Goal: Information Seeking & Learning: Learn about a topic

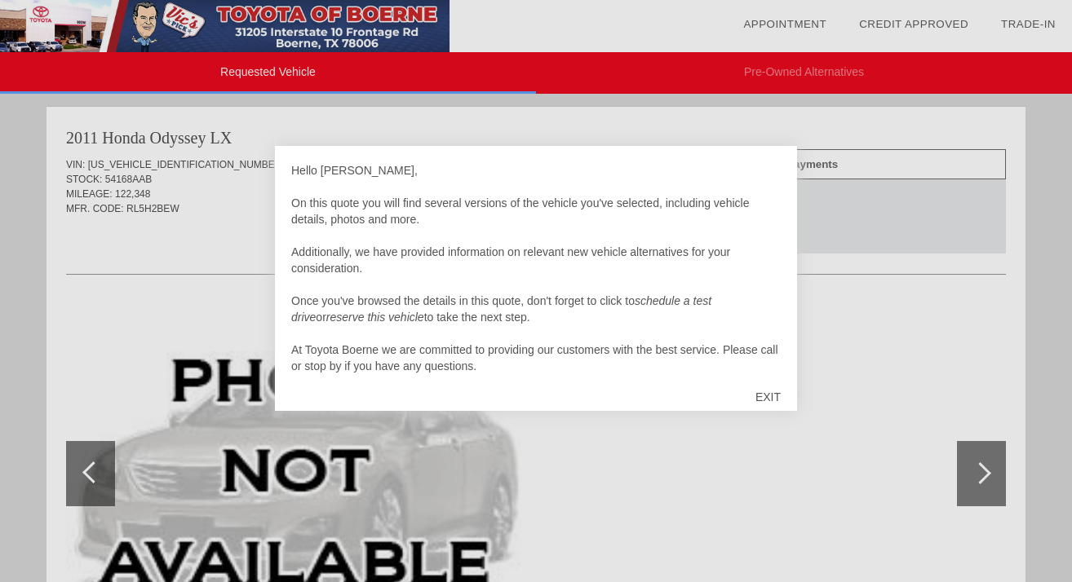
click at [887, 466] on div at bounding box center [536, 291] width 1072 height 582
click at [776, 397] on div "EXIT" at bounding box center [768, 397] width 58 height 49
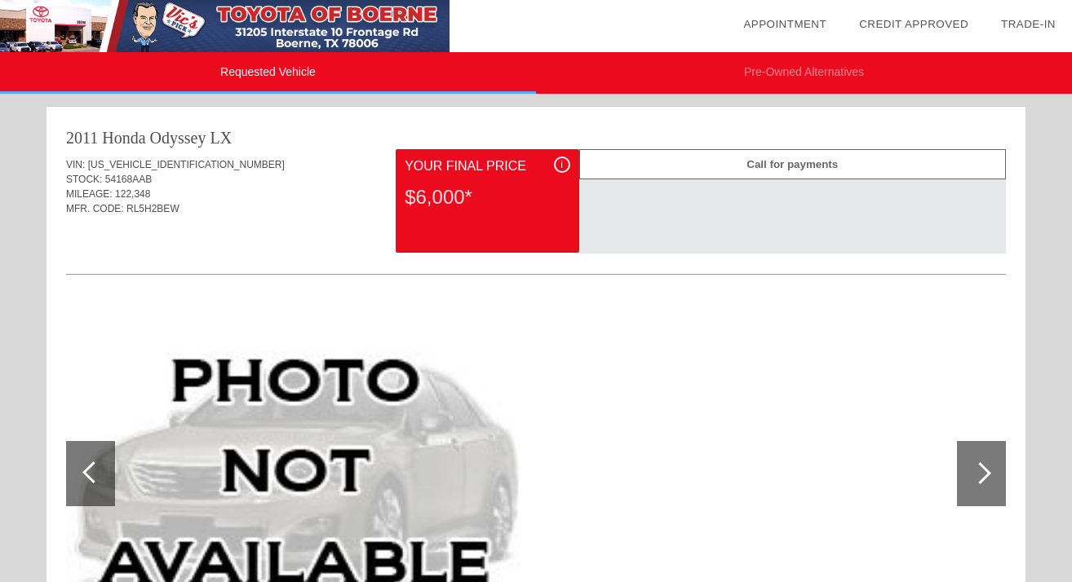
click at [988, 469] on div at bounding box center [981, 473] width 49 height 65
click at [987, 470] on div at bounding box center [980, 473] width 22 height 22
click at [986, 475] on div at bounding box center [980, 473] width 22 height 22
click at [816, 466] on div at bounding box center [536, 475] width 940 height 356
click at [92, 471] on div at bounding box center [93, 473] width 22 height 22
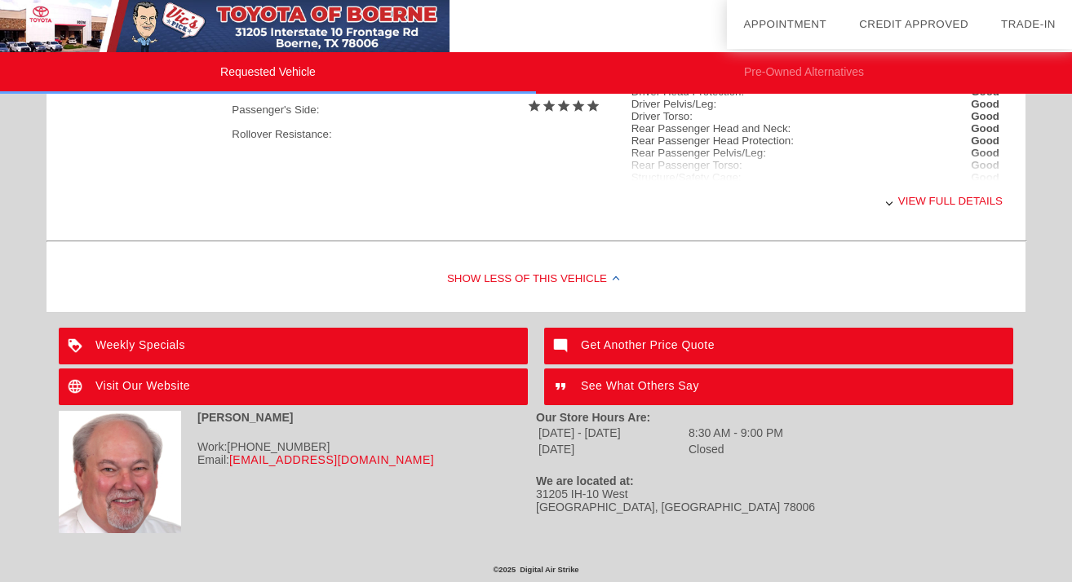
scroll to position [812, 0]
click at [924, 200] on div "View full details" at bounding box center [617, 201] width 771 height 40
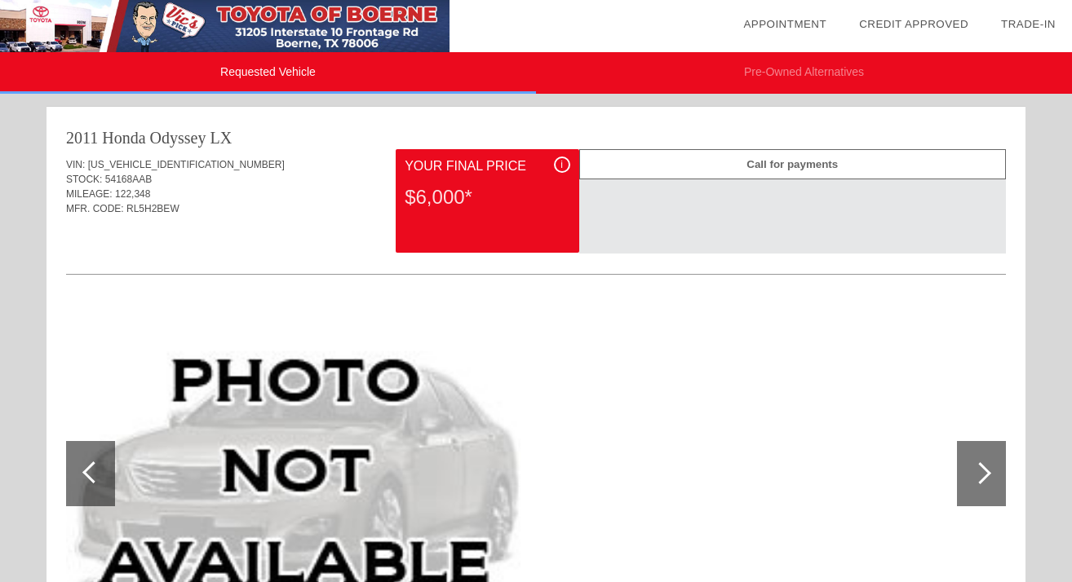
scroll to position [0, 0]
click at [988, 477] on div at bounding box center [981, 473] width 49 height 65
click at [984, 471] on div at bounding box center [980, 473] width 22 height 22
click at [323, 204] on div "MFR. CODE: RL5H2BEW" at bounding box center [536, 208] width 940 height 15
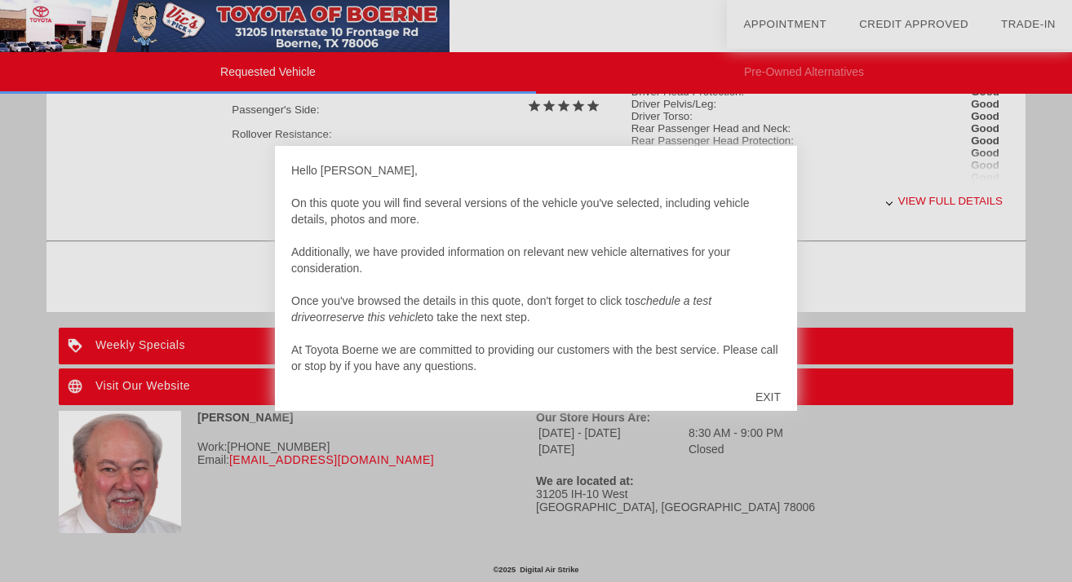
scroll to position [812, 0]
click at [766, 396] on div "EXIT" at bounding box center [768, 397] width 58 height 49
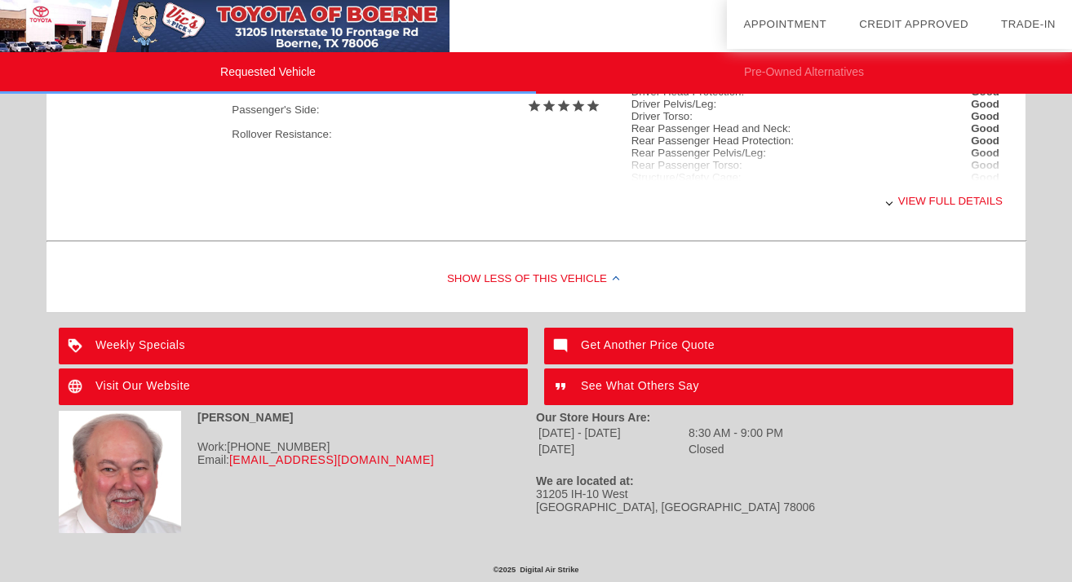
click at [886, 283] on div "Show Less of this Vehicle" at bounding box center [535, 279] width 979 height 65
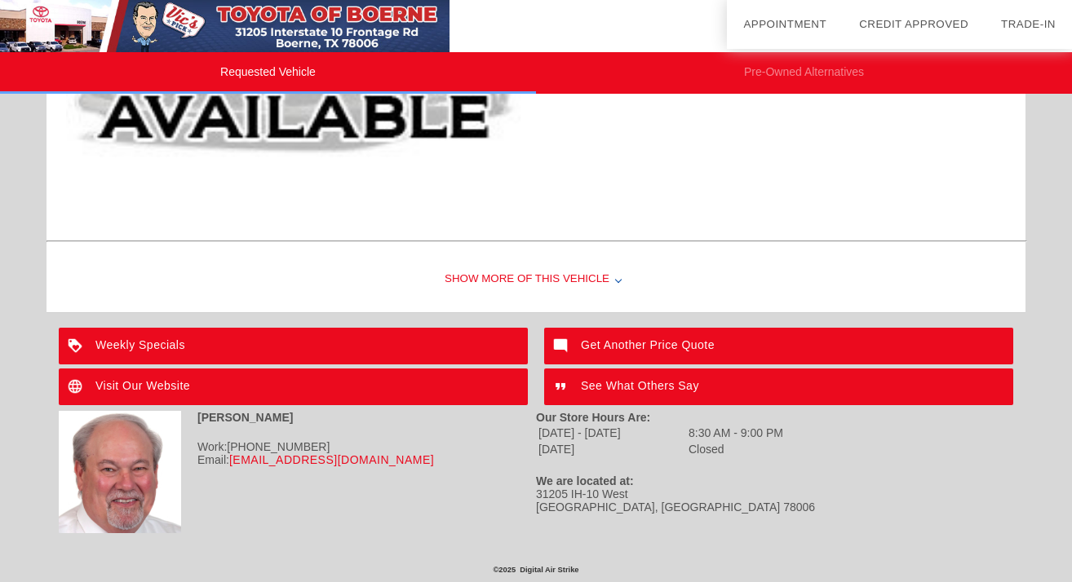
scroll to position [446, 0]
drag, startPoint x: 683, startPoint y: 67, endPoint x: 682, endPoint y: 95, distance: 27.7
click at [682, 93] on li "Pre-Owned Alternatives" at bounding box center [804, 73] width 536 height 42
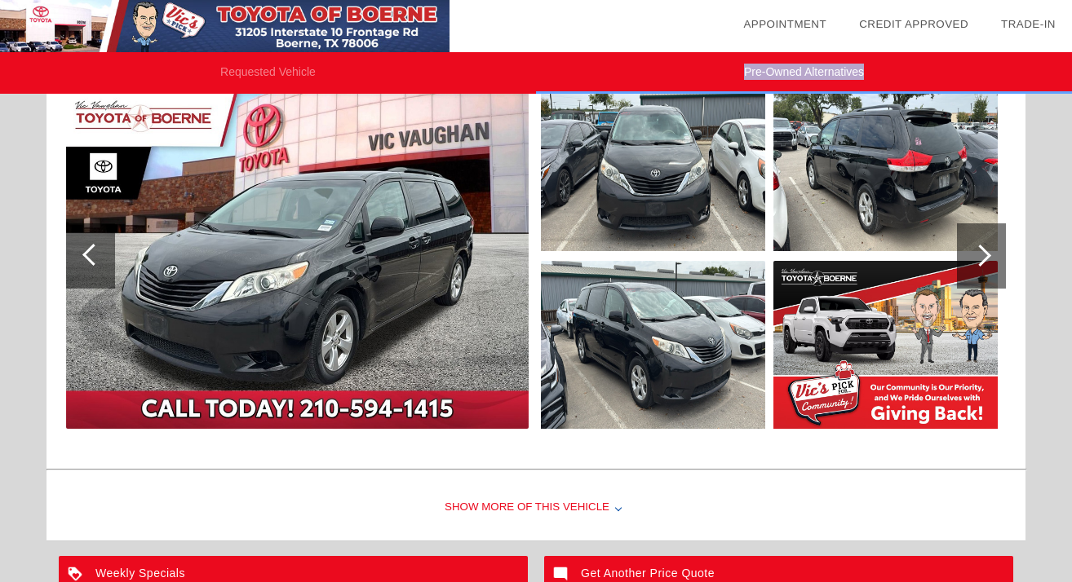
scroll to position [202, 0]
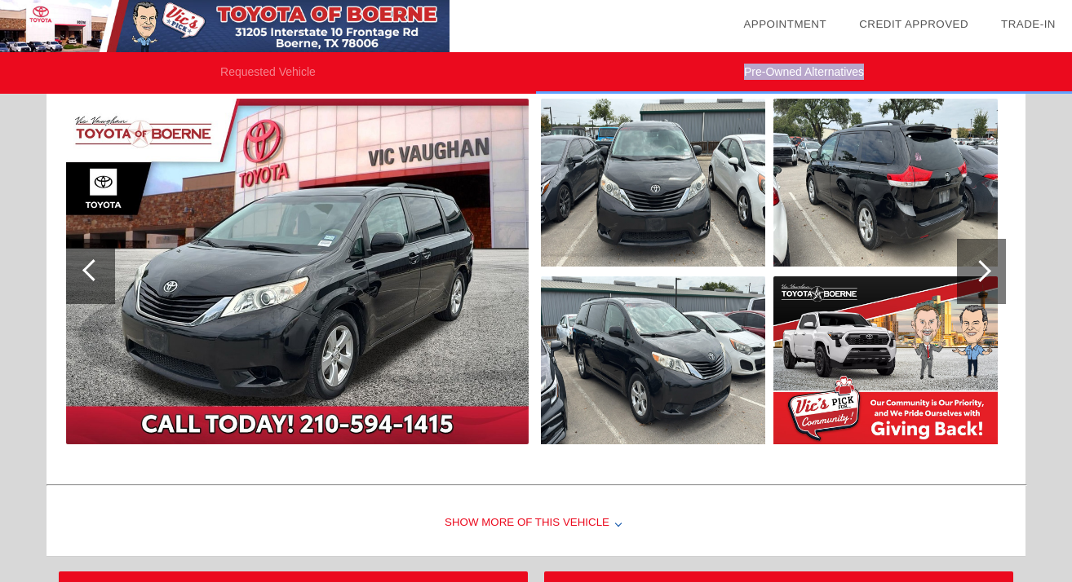
click at [674, 214] on img at bounding box center [653, 183] width 224 height 168
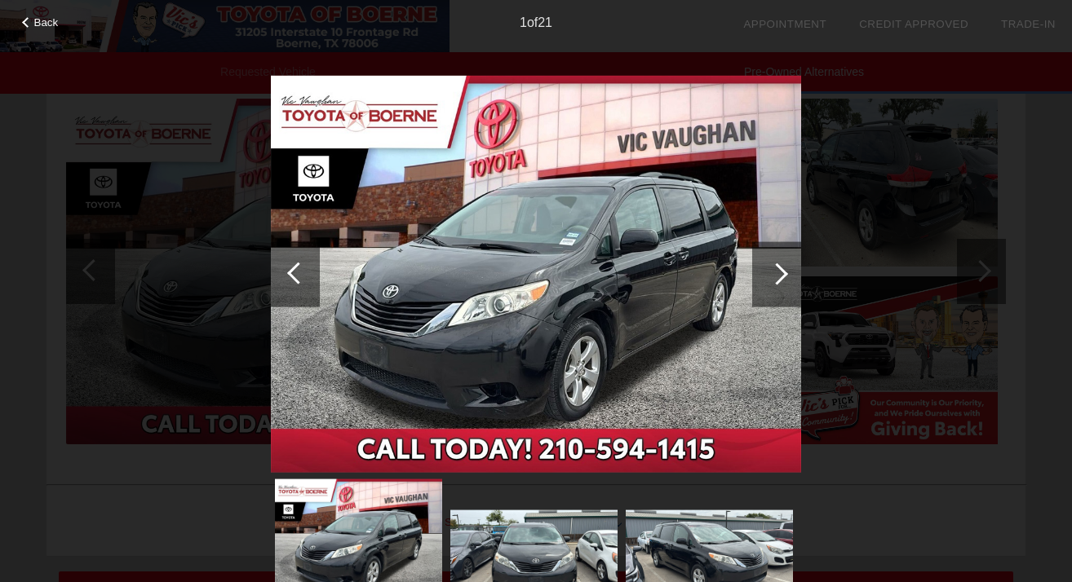
click at [778, 272] on div at bounding box center [777, 274] width 22 height 22
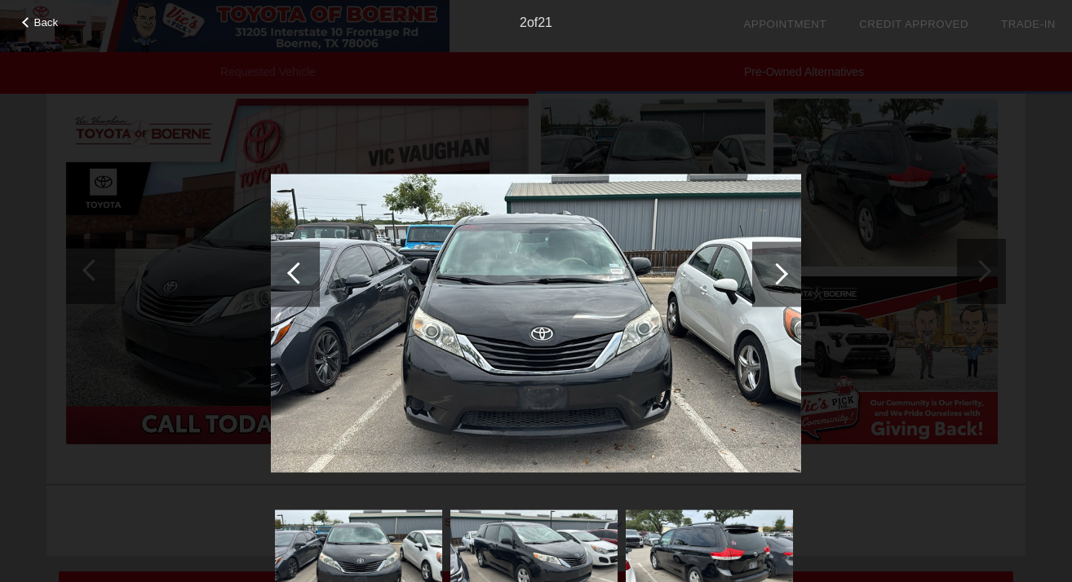
click at [778, 272] on div at bounding box center [777, 274] width 22 height 22
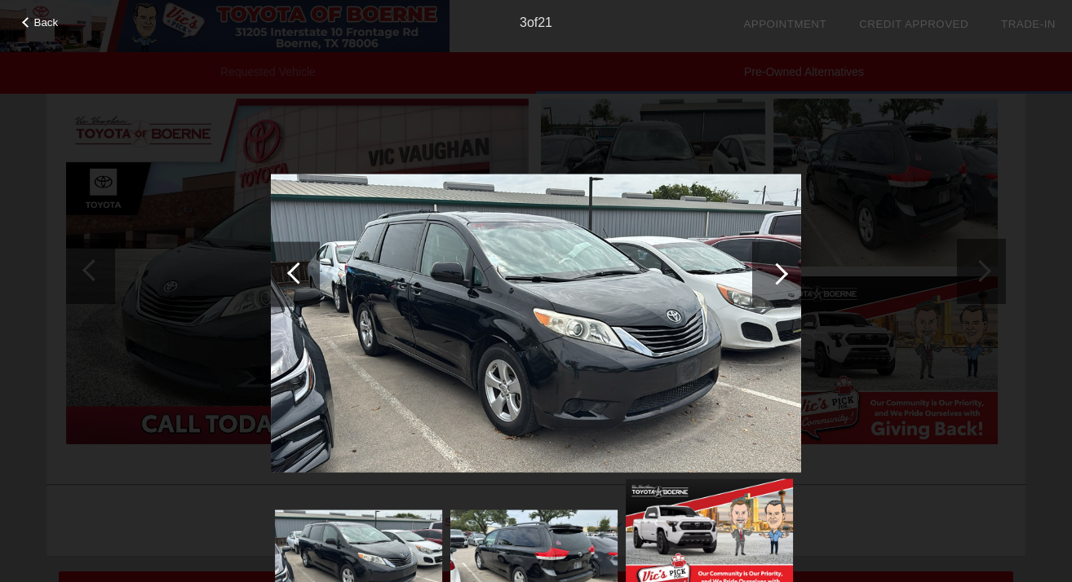
click at [778, 272] on div at bounding box center [777, 274] width 22 height 22
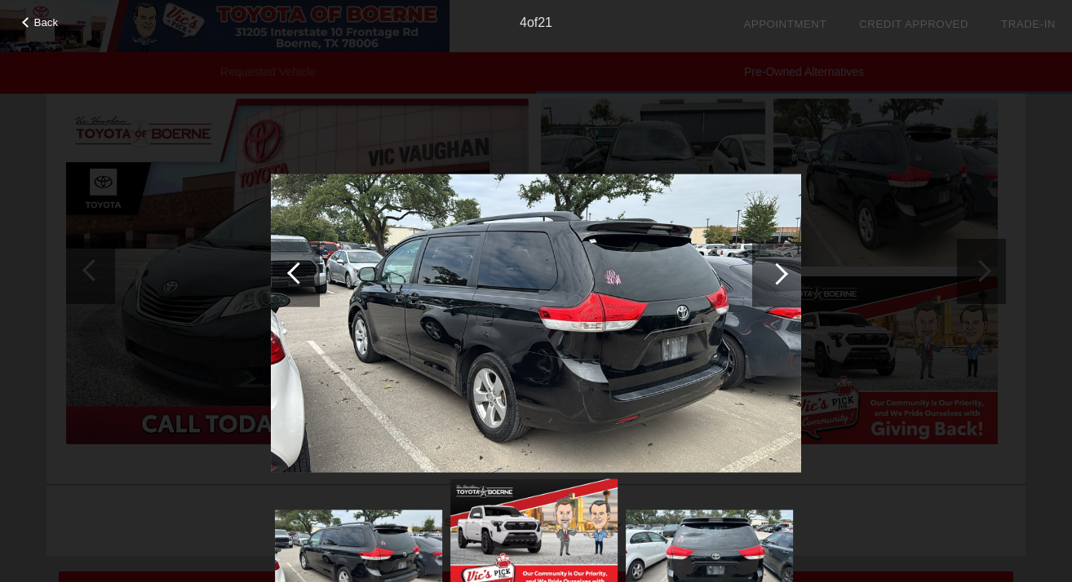
click at [778, 272] on div at bounding box center [777, 274] width 22 height 22
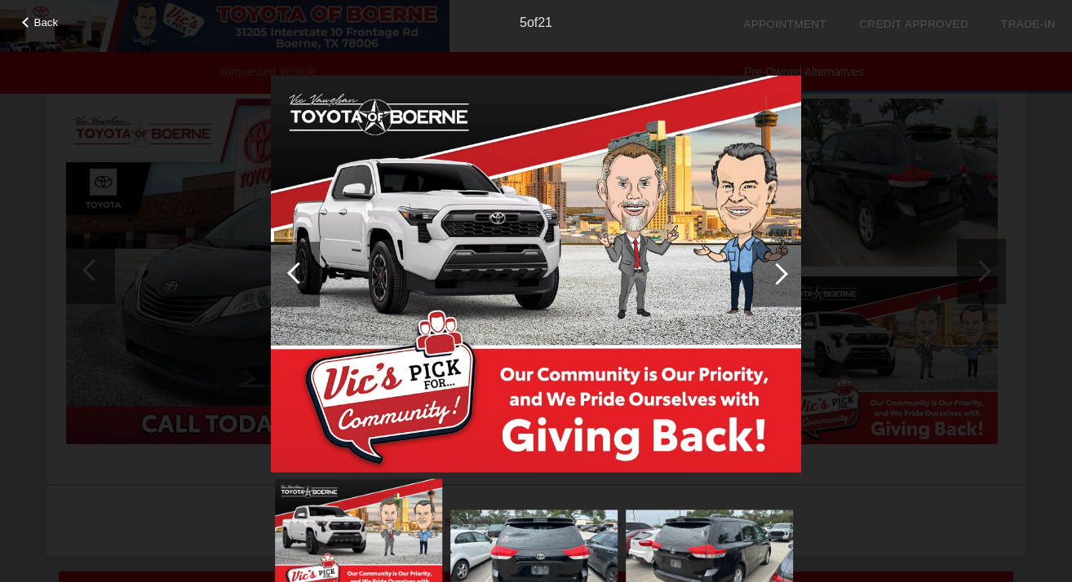
click at [779, 272] on div at bounding box center [777, 274] width 22 height 22
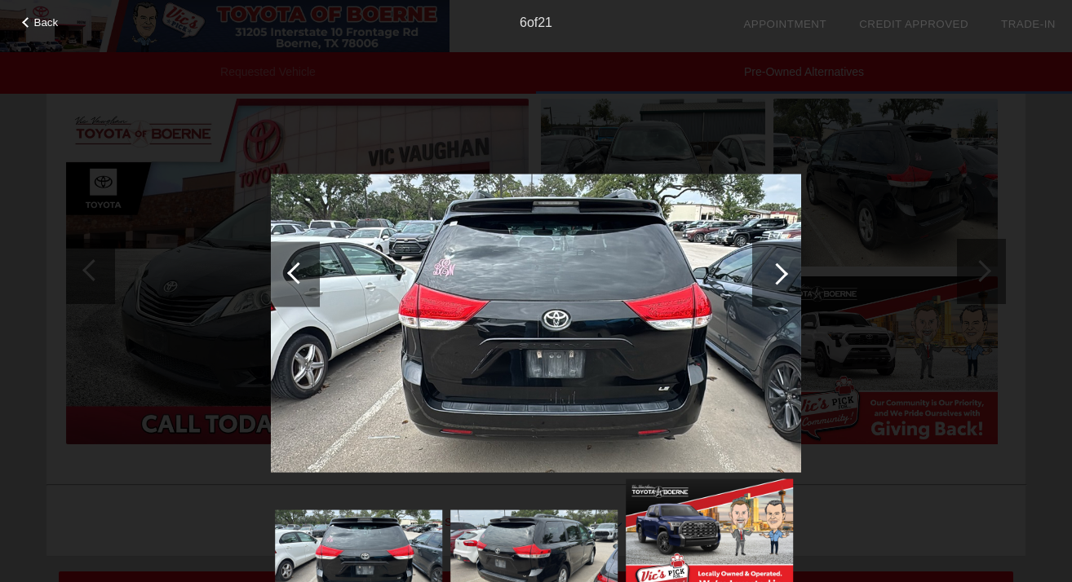
click at [776, 269] on div at bounding box center [777, 274] width 22 height 22
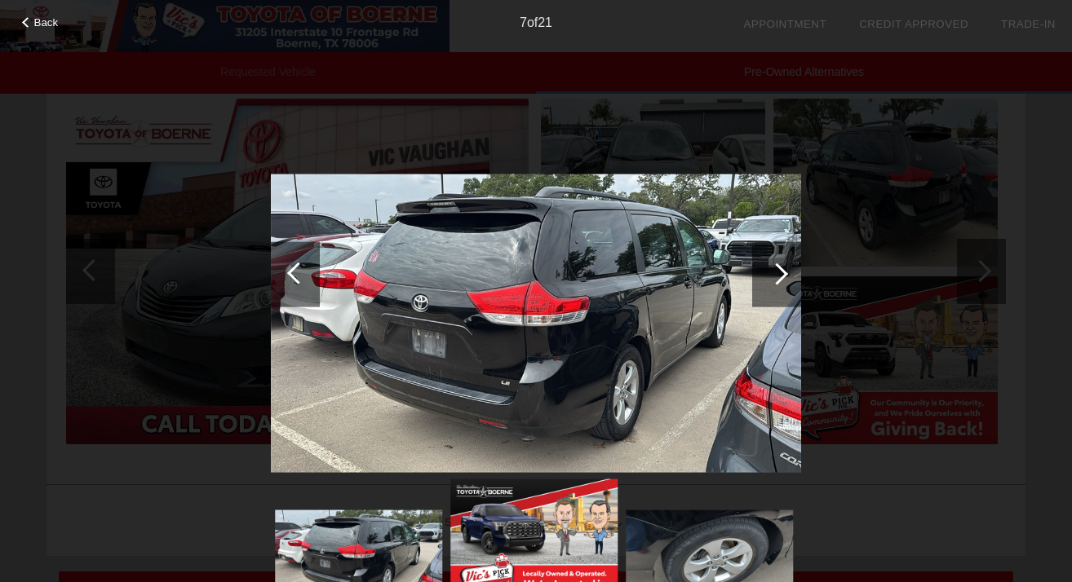
click at [776, 269] on div at bounding box center [777, 274] width 22 height 22
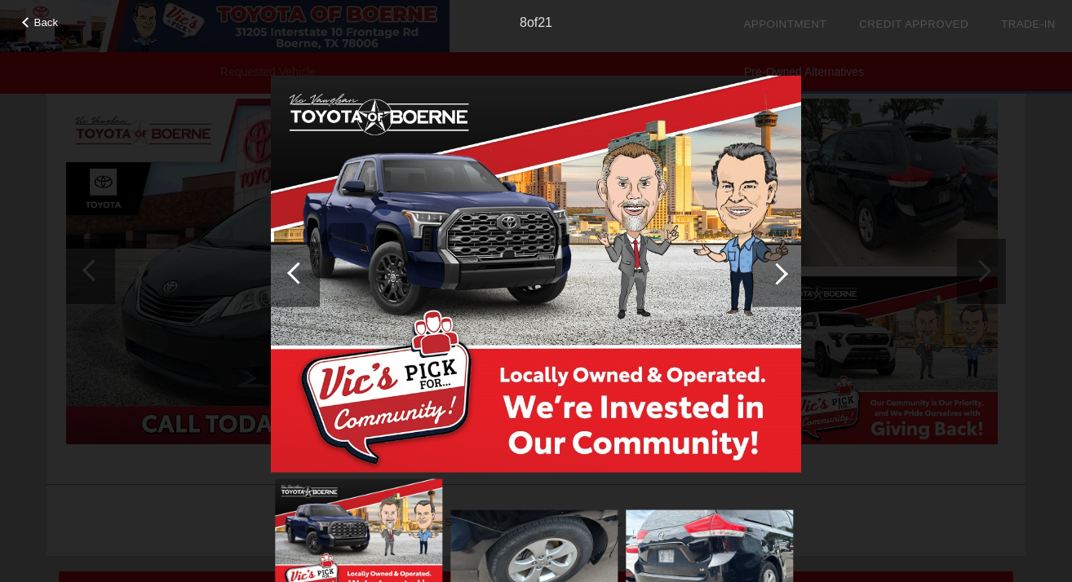
click at [776, 269] on div at bounding box center [777, 274] width 22 height 22
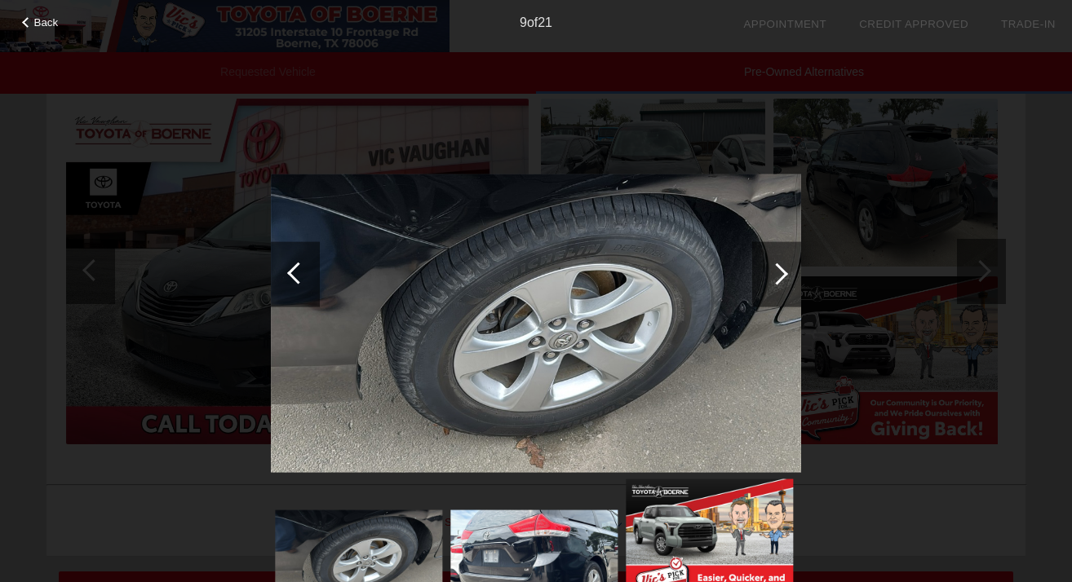
click at [776, 269] on div at bounding box center [777, 274] width 22 height 22
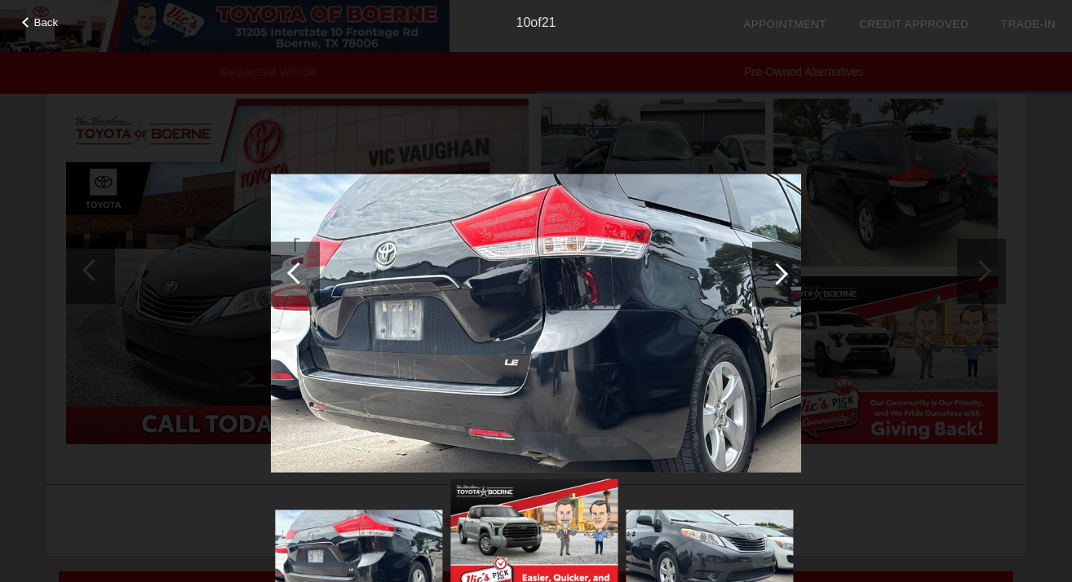
click at [776, 269] on div at bounding box center [777, 274] width 22 height 22
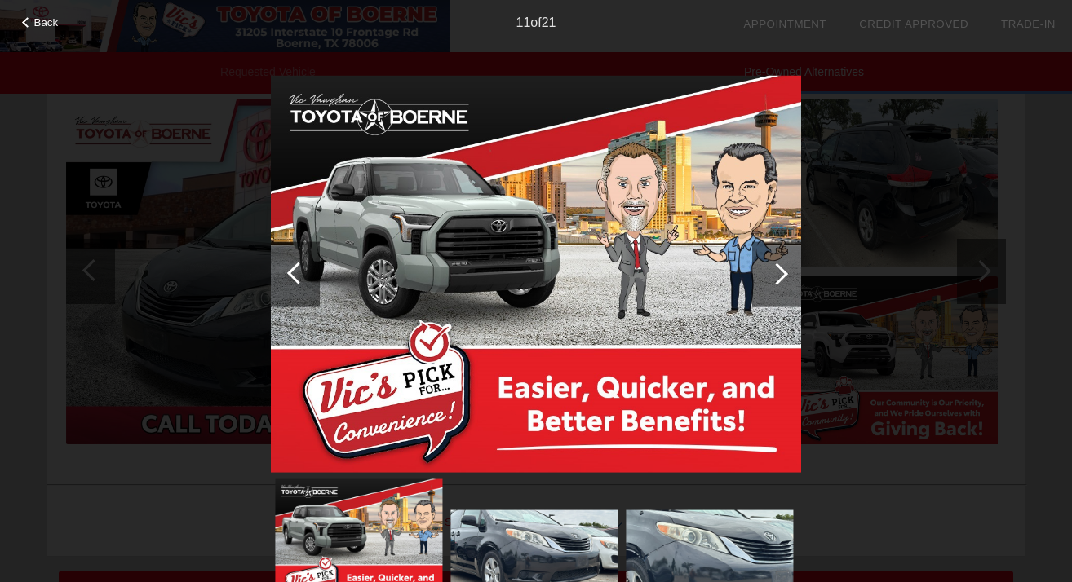
click at [776, 269] on div at bounding box center [777, 274] width 22 height 22
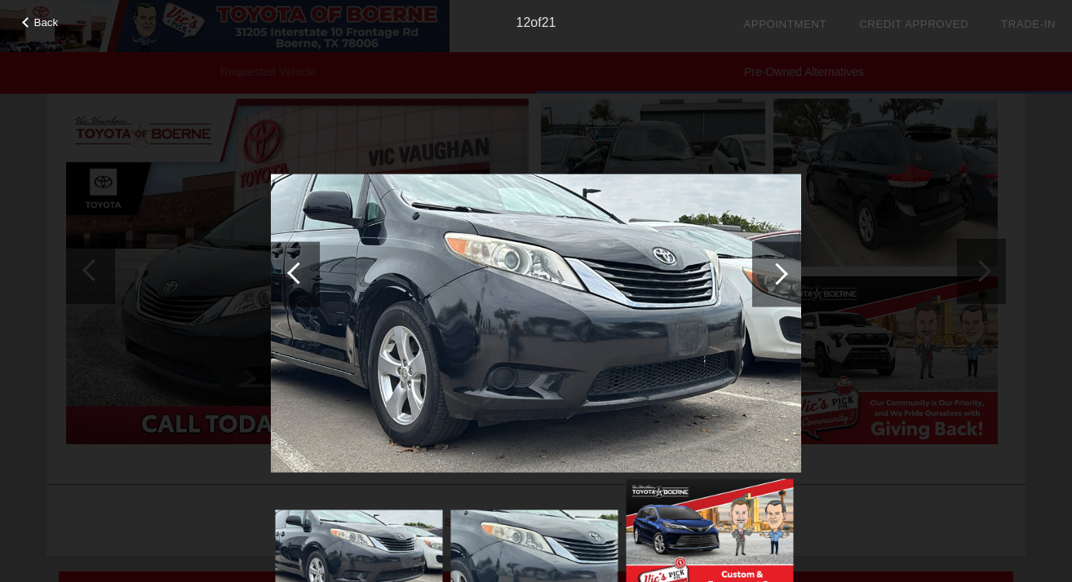
click at [776, 269] on div at bounding box center [777, 274] width 22 height 22
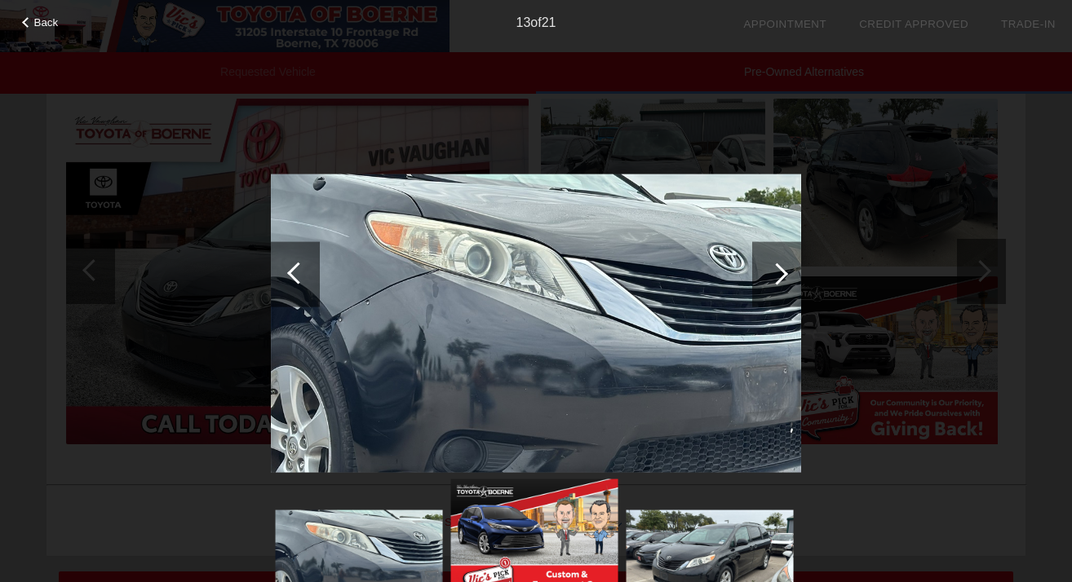
click at [776, 269] on div at bounding box center [777, 274] width 22 height 22
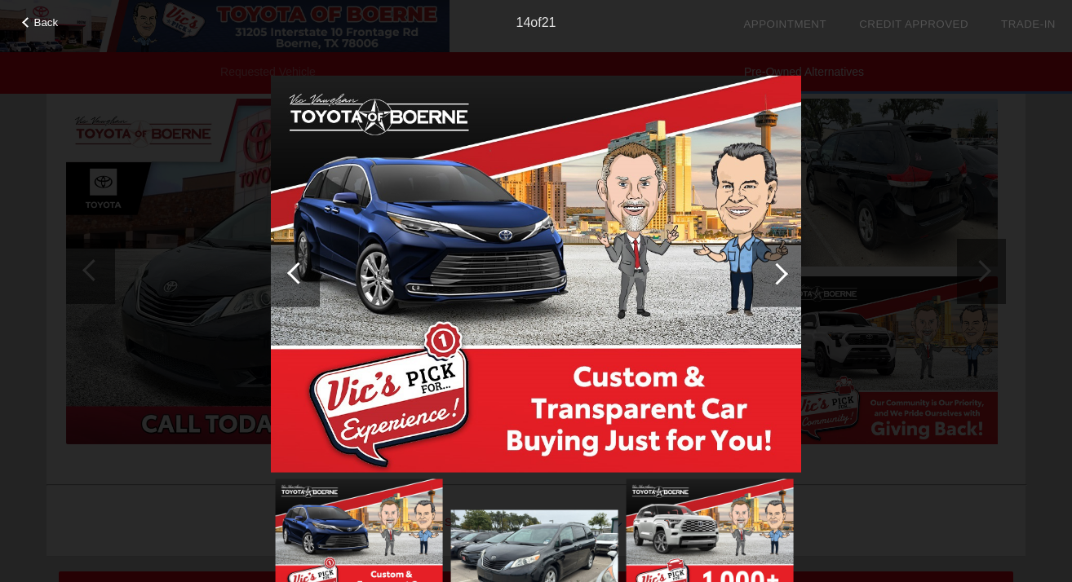
click at [776, 269] on div at bounding box center [777, 274] width 22 height 22
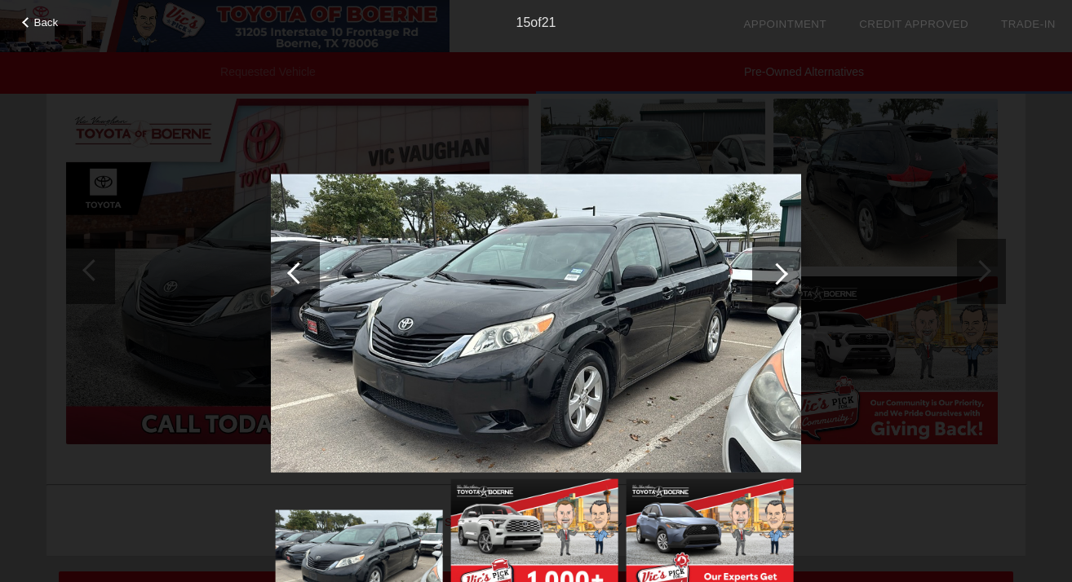
click at [780, 271] on div at bounding box center [777, 274] width 22 height 22
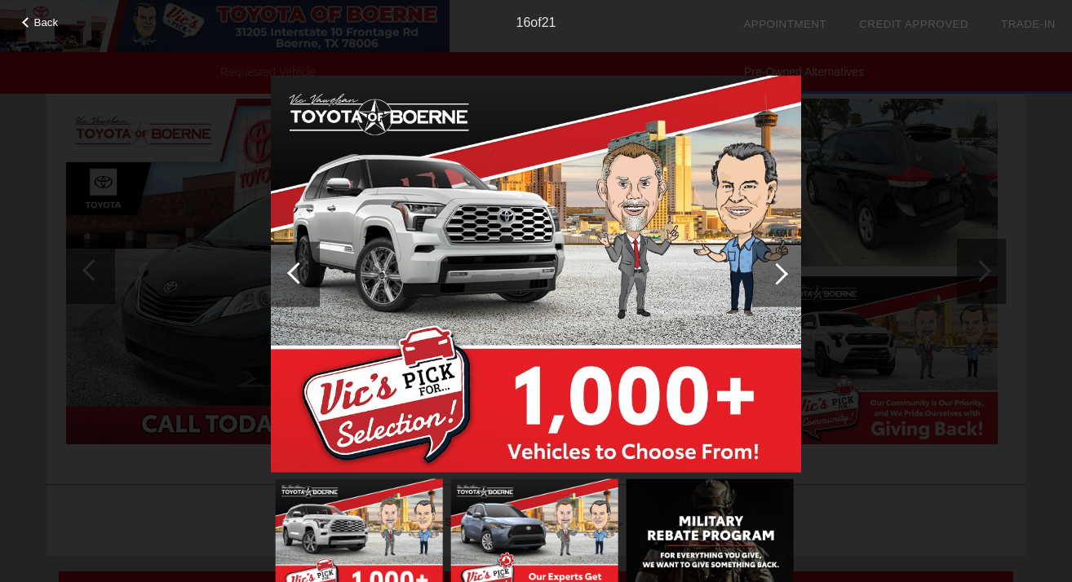
click at [780, 271] on div at bounding box center [777, 274] width 22 height 22
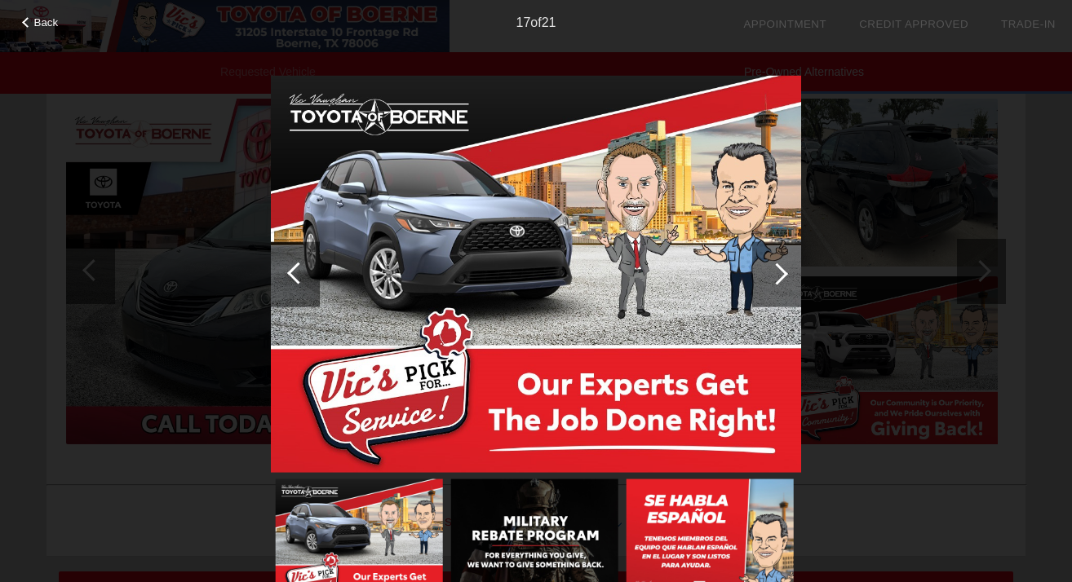
click at [780, 271] on div at bounding box center [777, 274] width 22 height 22
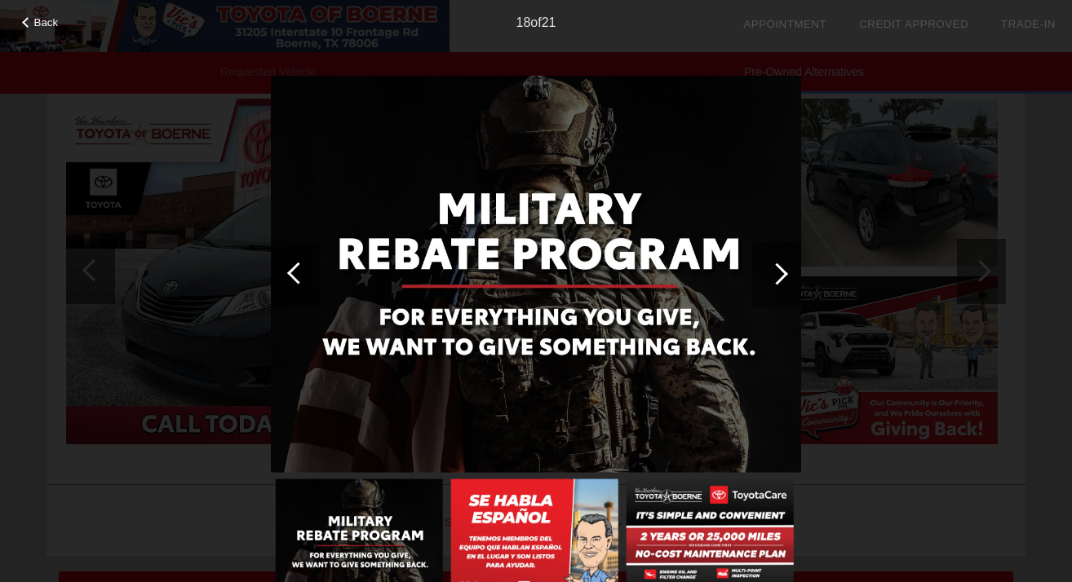
click at [780, 271] on div at bounding box center [777, 274] width 22 height 22
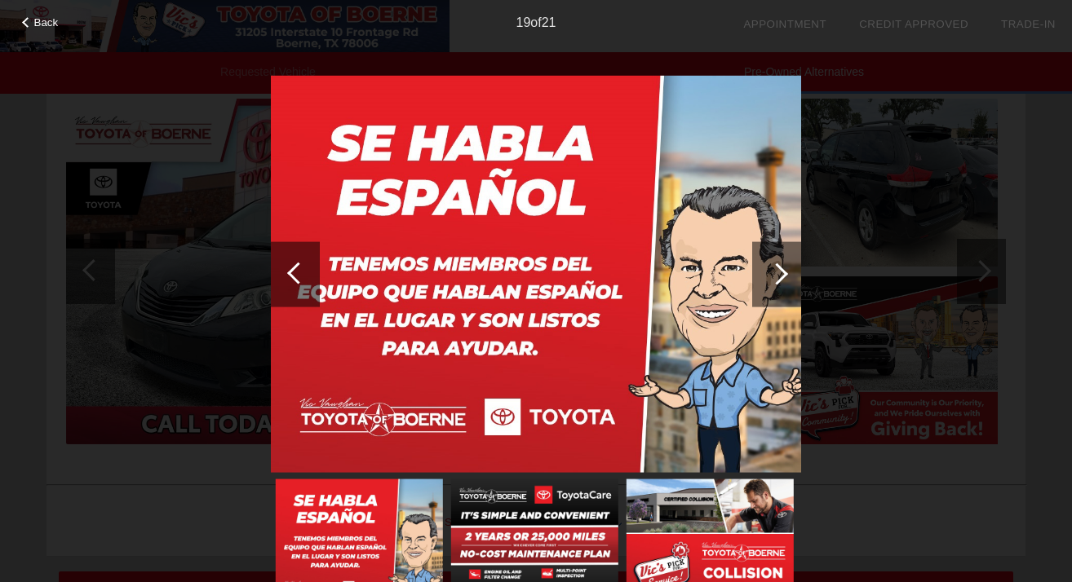
click at [780, 271] on div at bounding box center [777, 274] width 22 height 22
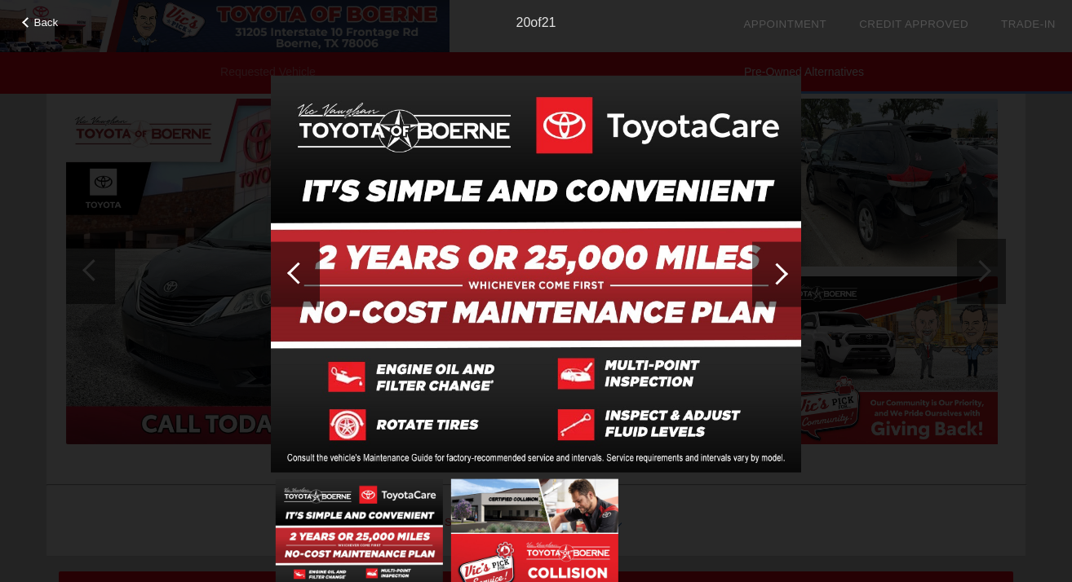
click at [780, 271] on div at bounding box center [777, 274] width 22 height 22
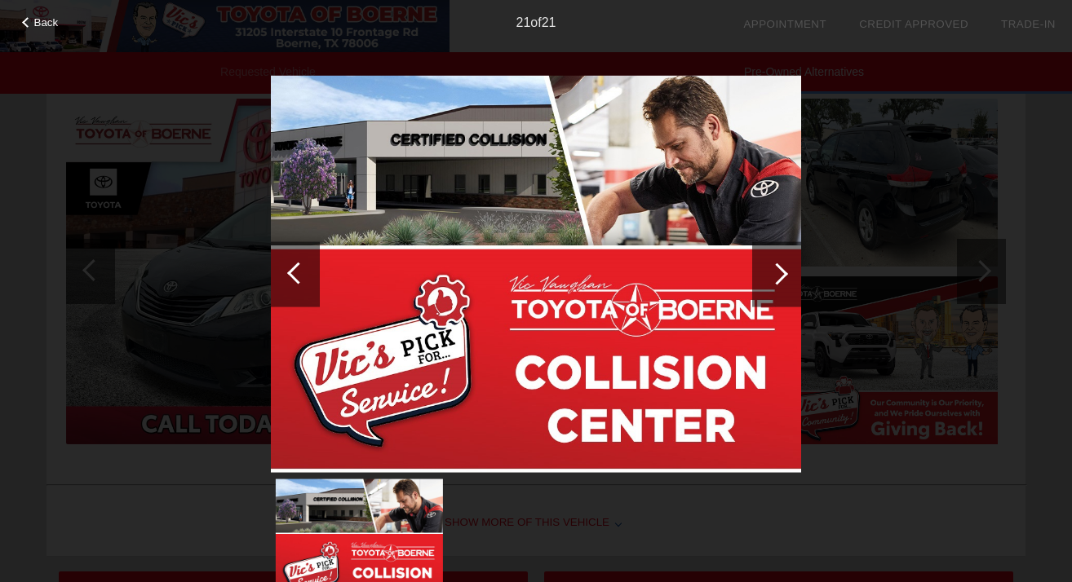
click at [780, 271] on div at bounding box center [777, 274] width 22 height 22
click at [783, 273] on div at bounding box center [777, 274] width 22 height 22
click at [295, 275] on div at bounding box center [298, 273] width 22 height 22
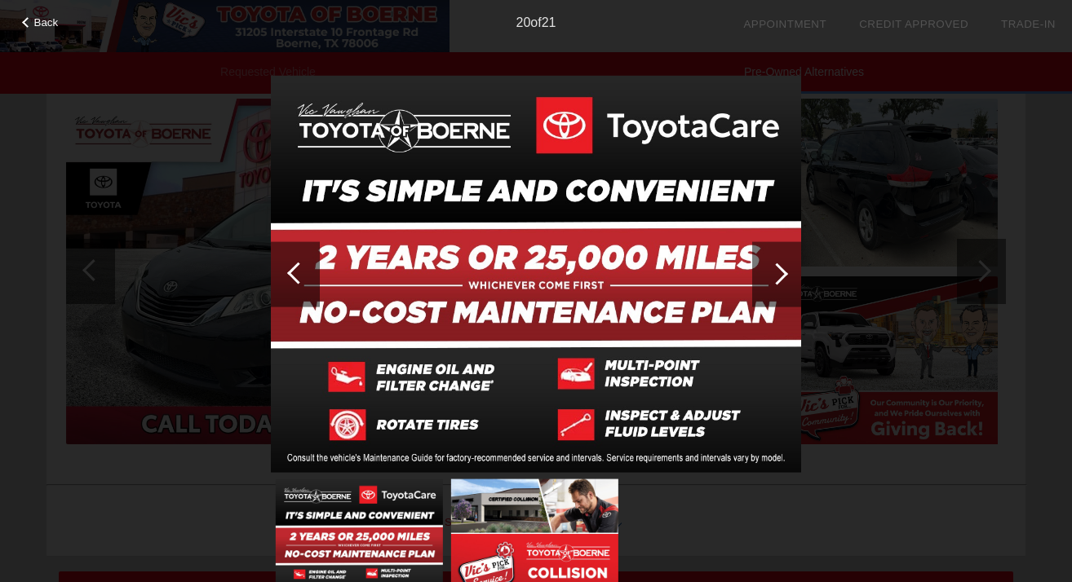
click at [296, 275] on div at bounding box center [298, 273] width 22 height 22
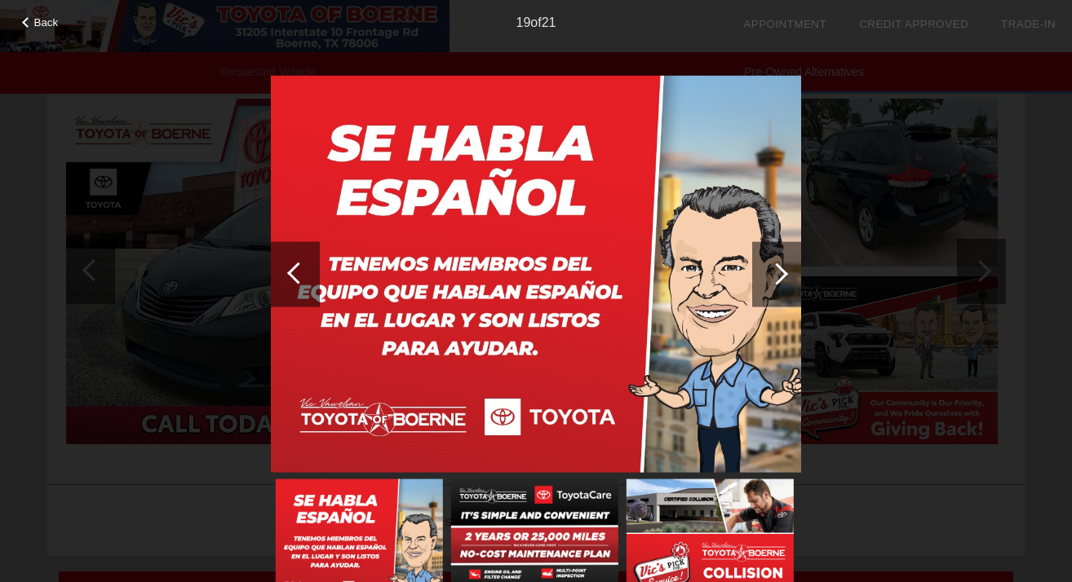
click at [295, 276] on div at bounding box center [298, 273] width 22 height 22
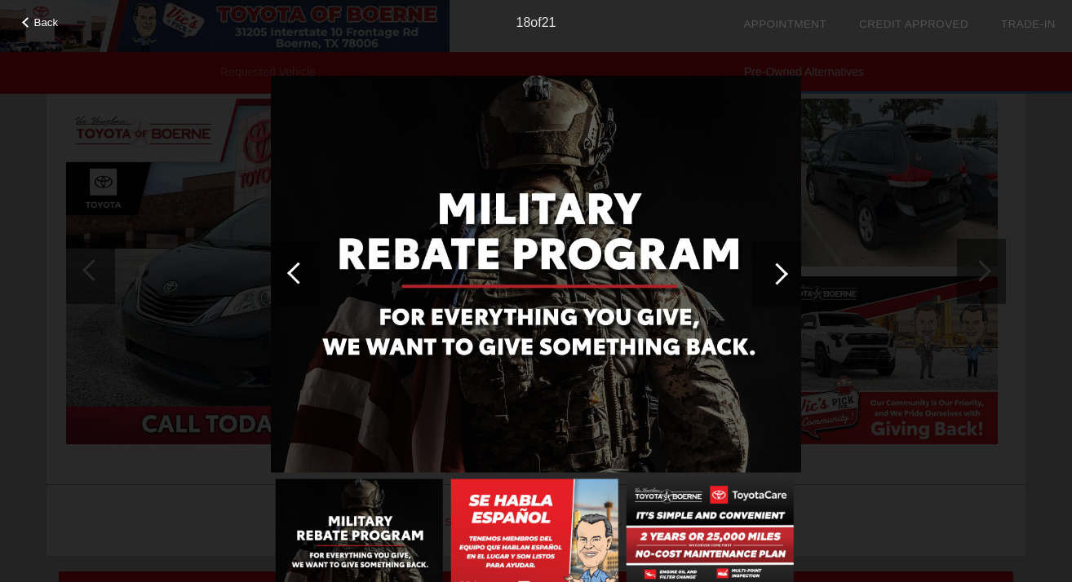
click at [780, 275] on div at bounding box center [777, 274] width 22 height 22
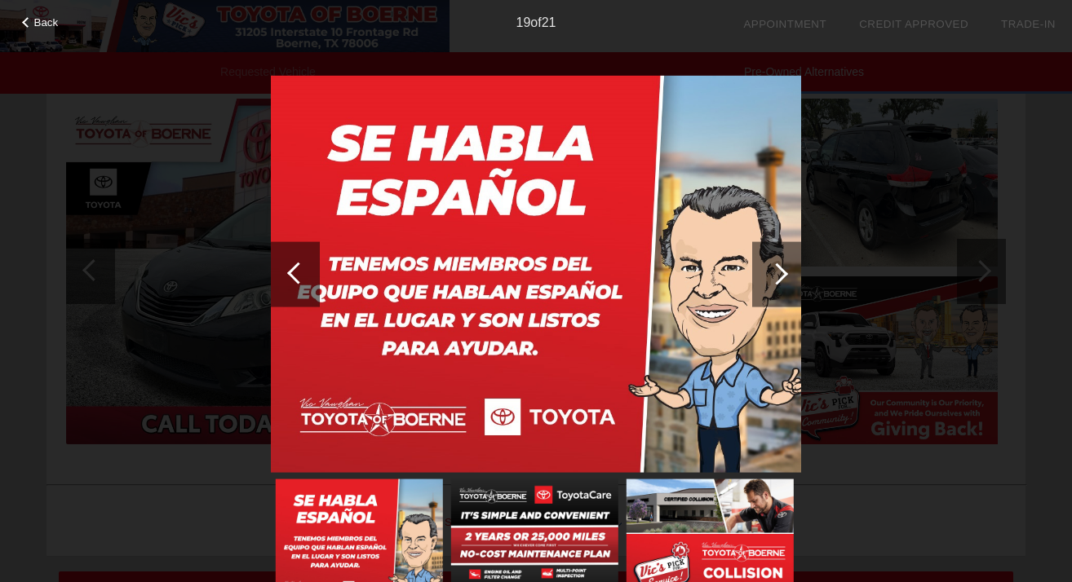
click at [293, 278] on div at bounding box center [298, 273] width 22 height 22
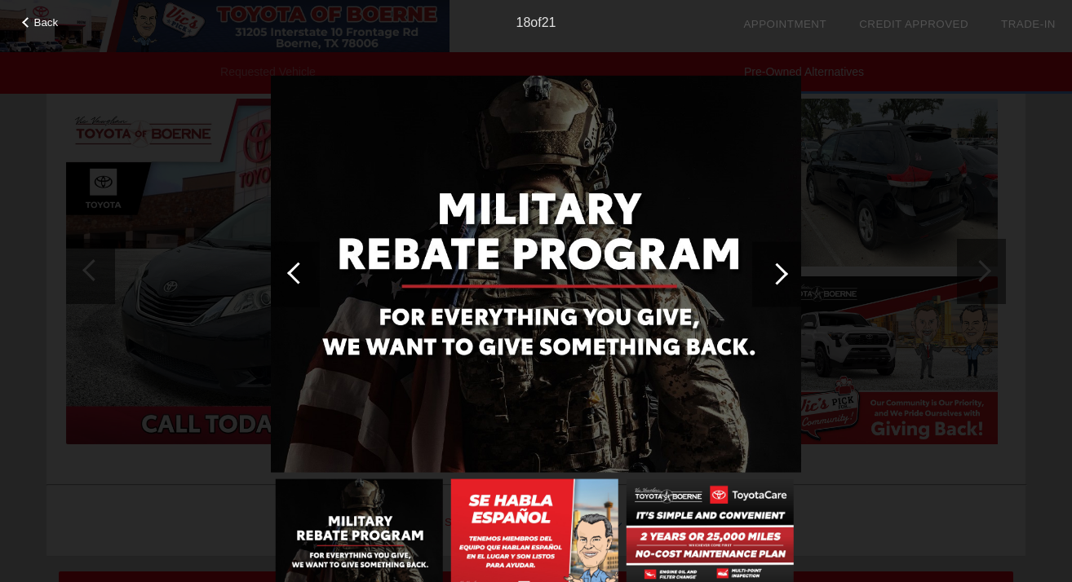
click at [293, 278] on div at bounding box center [298, 273] width 22 height 22
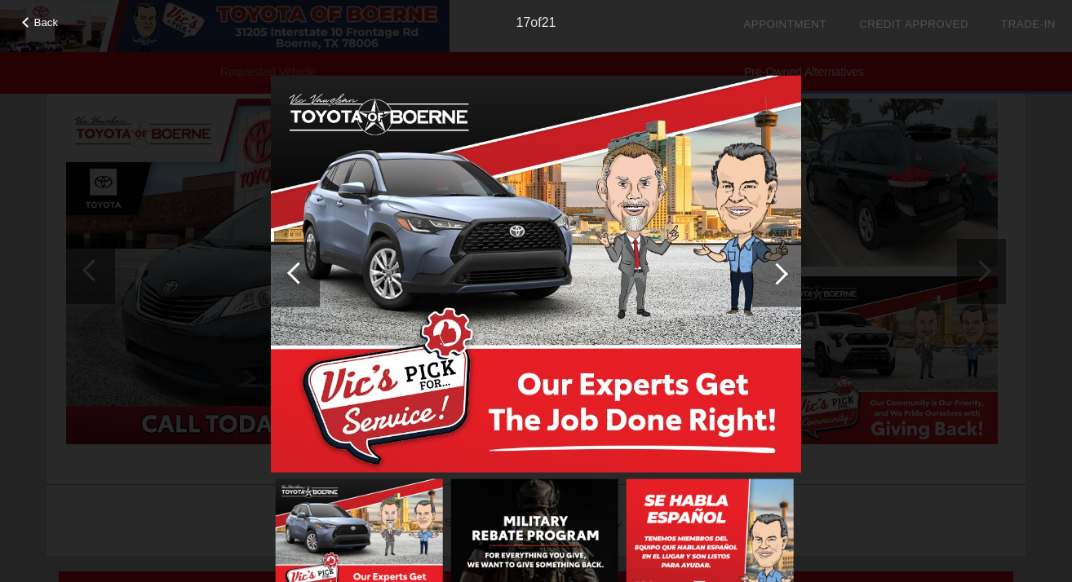
click at [294, 278] on div at bounding box center [298, 273] width 22 height 22
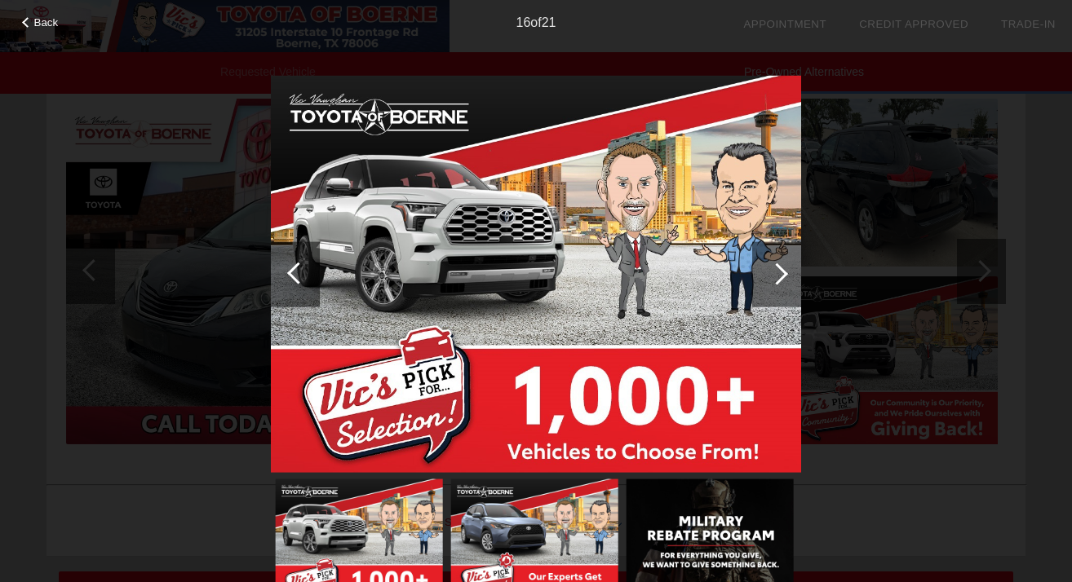
click at [293, 277] on div at bounding box center [298, 273] width 22 height 22
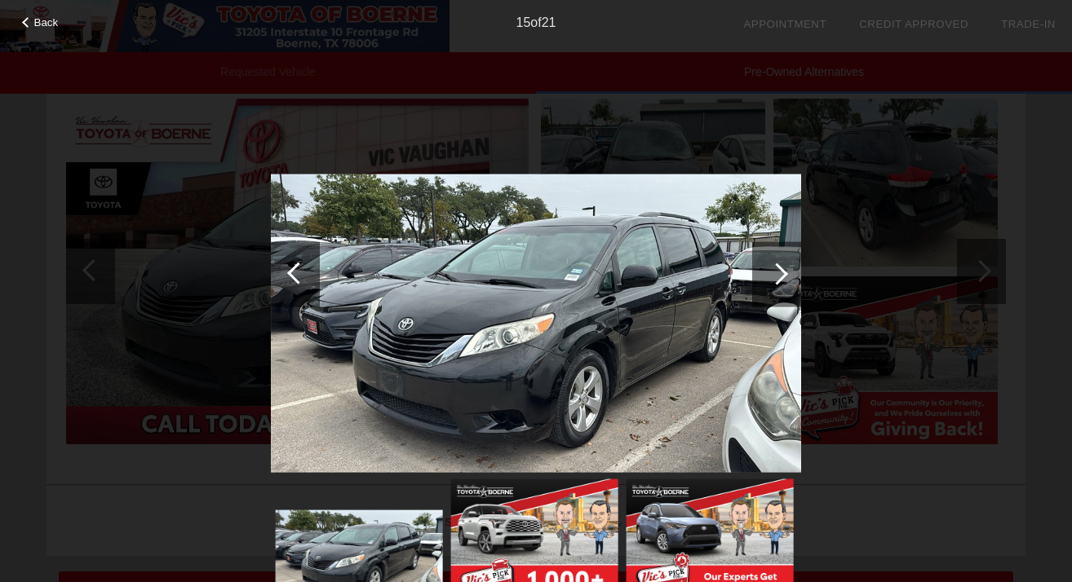
click at [289, 268] on div at bounding box center [295, 273] width 49 height 65
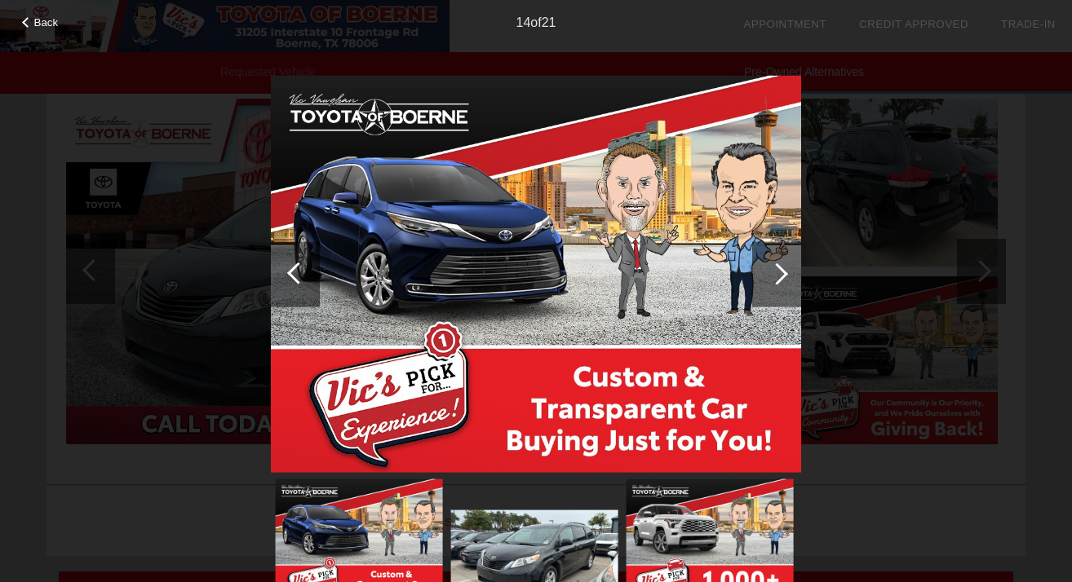
click at [290, 269] on div at bounding box center [295, 273] width 49 height 65
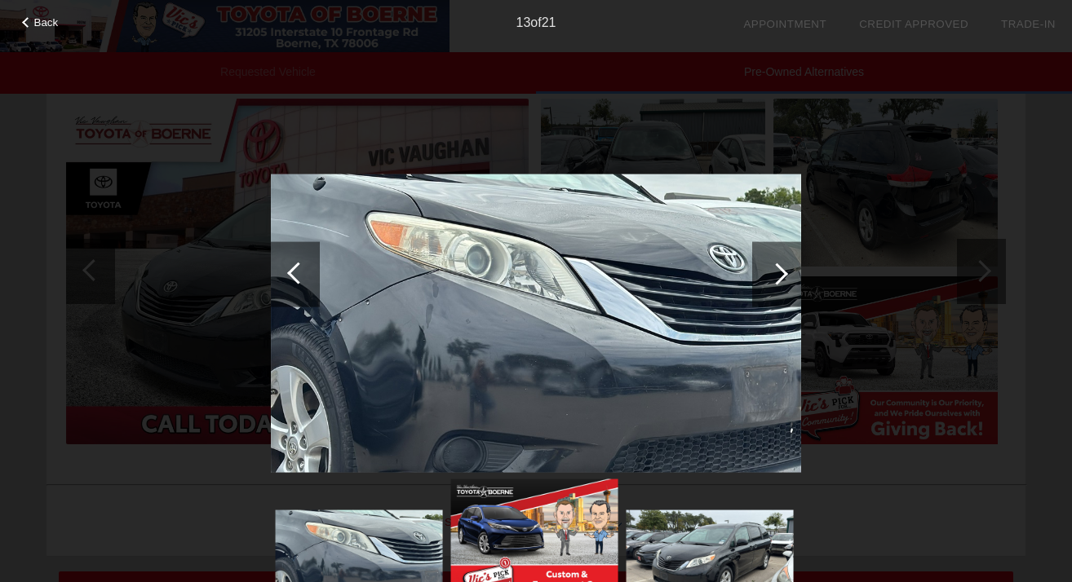
click at [290, 269] on div at bounding box center [295, 273] width 49 height 65
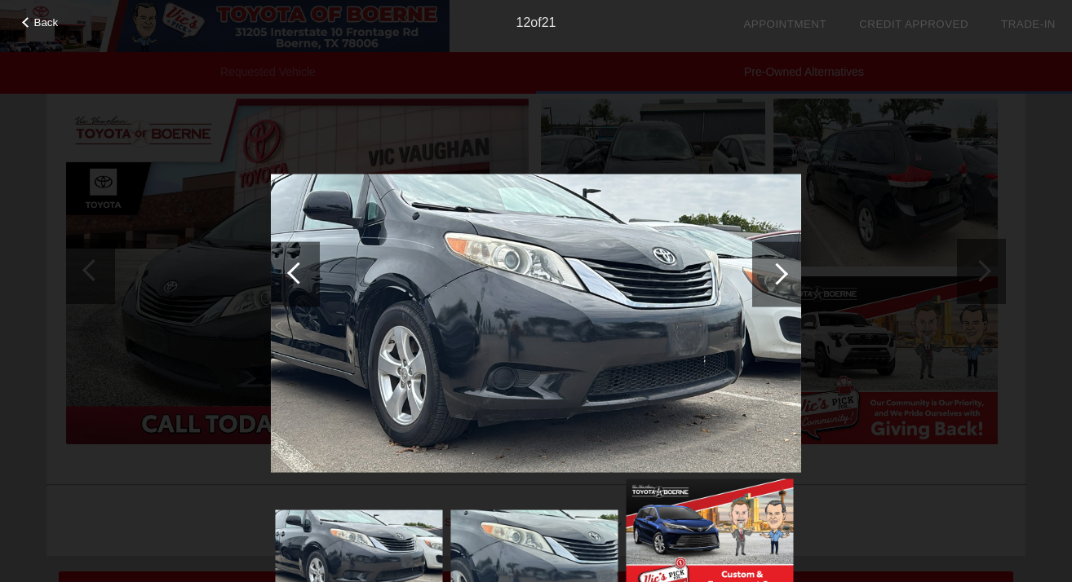
click at [290, 270] on div at bounding box center [295, 273] width 49 height 65
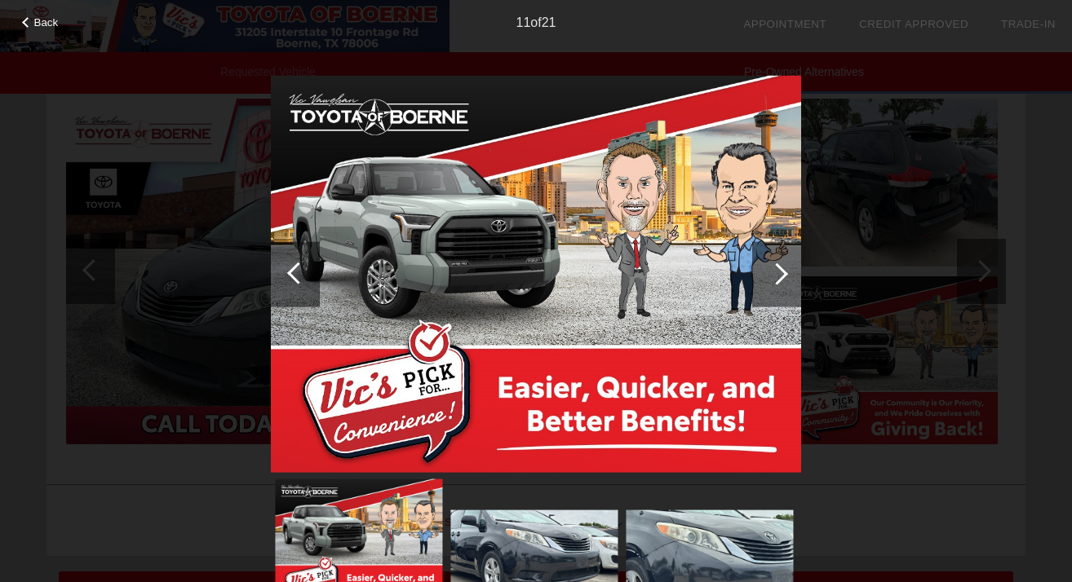
click at [290, 271] on div at bounding box center [298, 273] width 22 height 22
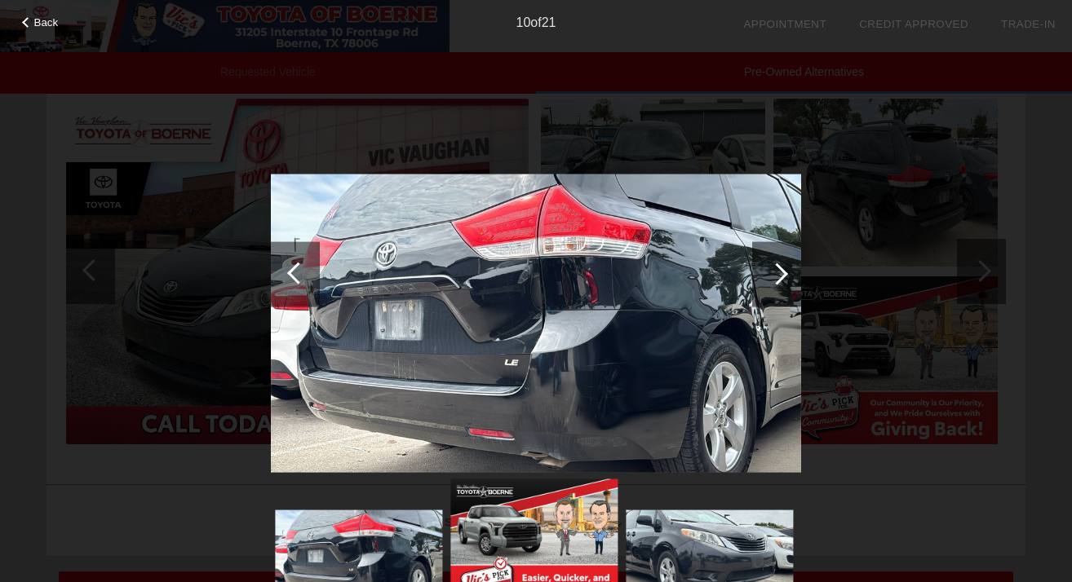
click at [294, 272] on div at bounding box center [298, 273] width 22 height 22
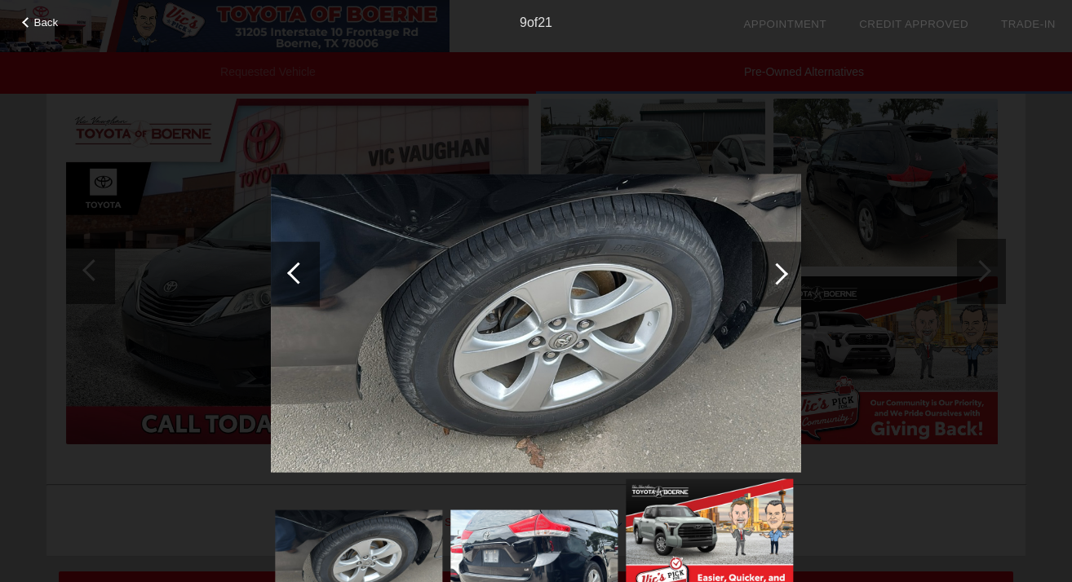
click at [294, 272] on div at bounding box center [298, 273] width 22 height 22
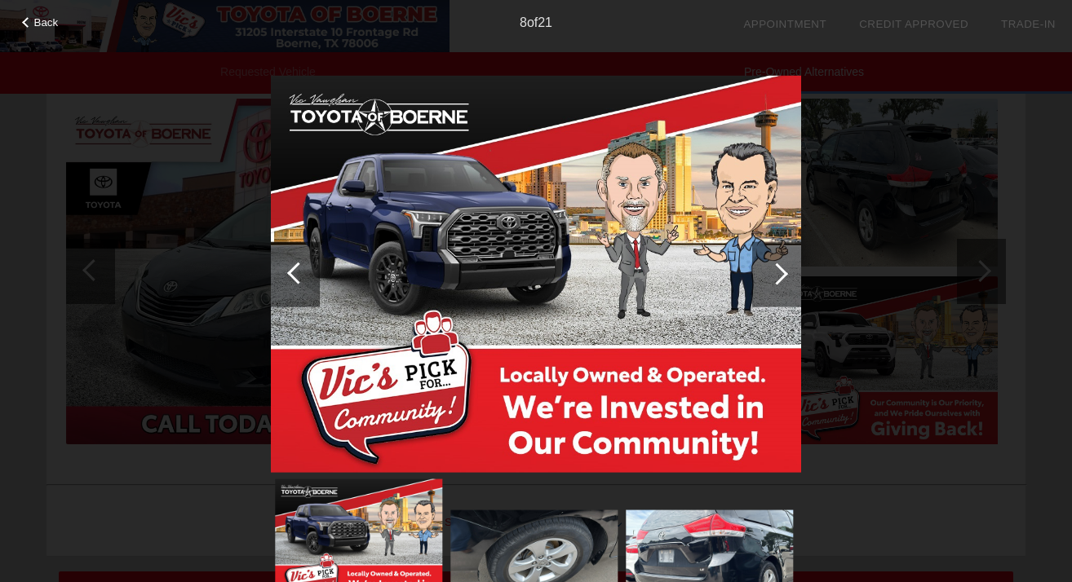
click at [294, 272] on div at bounding box center [298, 273] width 22 height 22
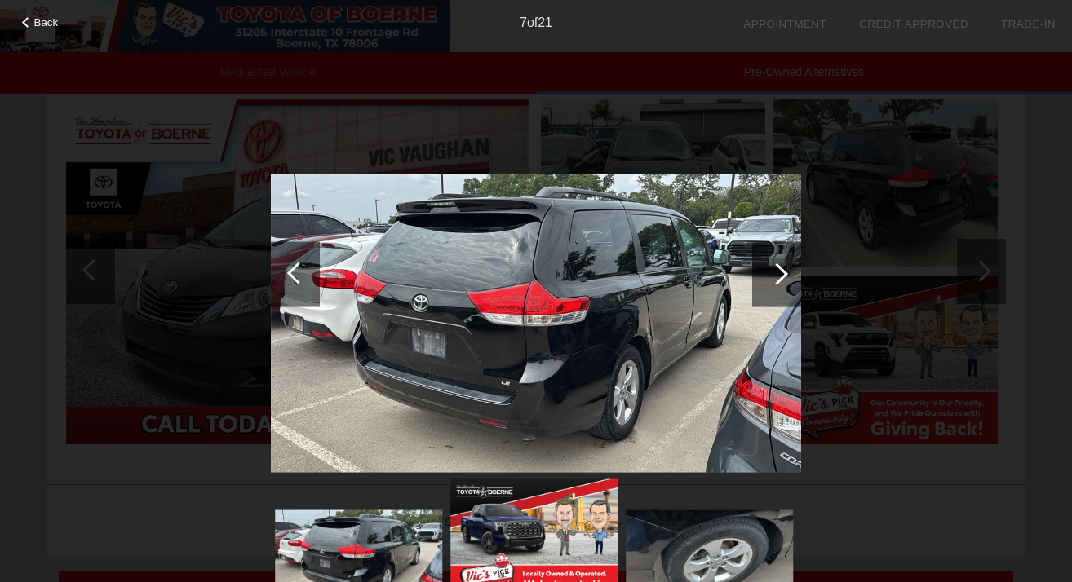
click at [294, 272] on div at bounding box center [298, 273] width 22 height 22
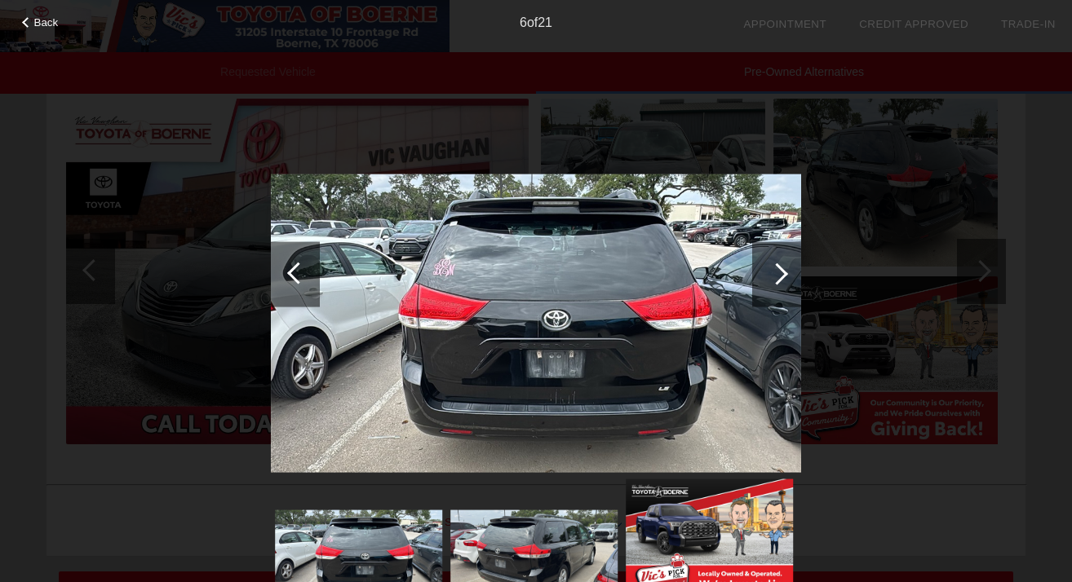
click at [294, 272] on div at bounding box center [298, 273] width 22 height 22
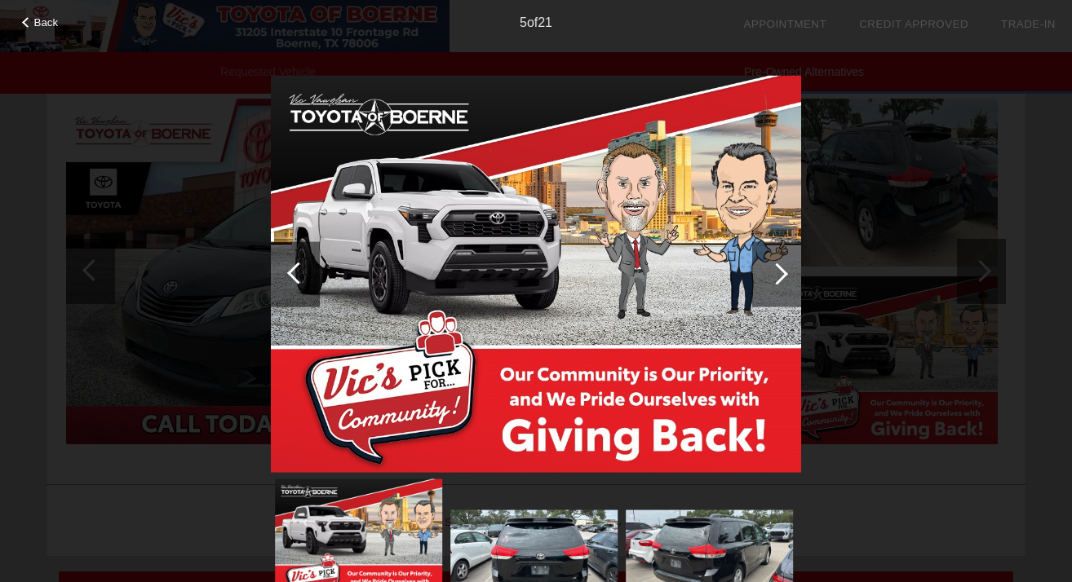
click at [294, 272] on div at bounding box center [298, 273] width 22 height 22
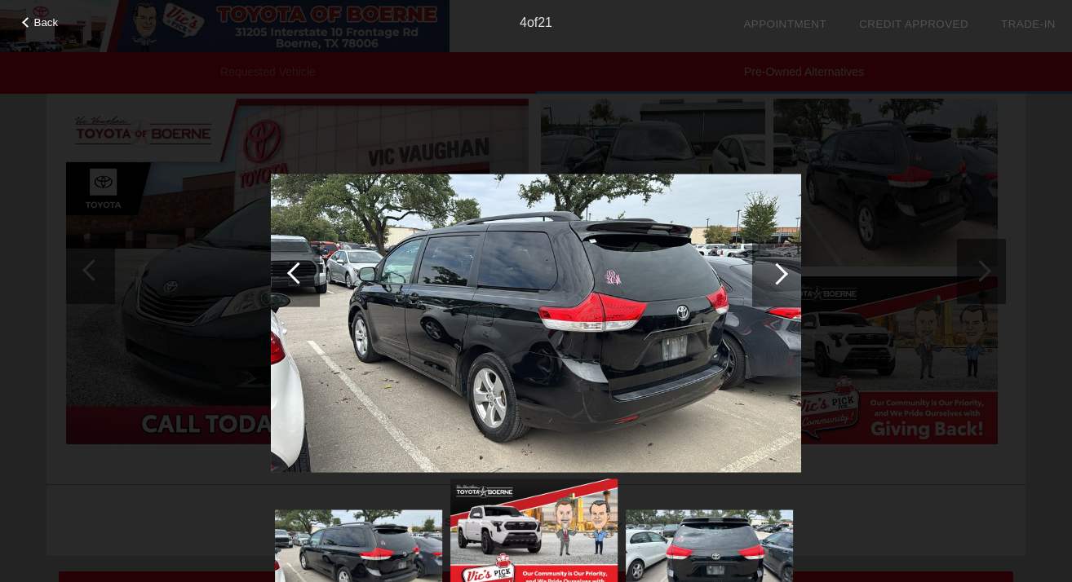
click at [296, 275] on div at bounding box center [298, 273] width 22 height 22
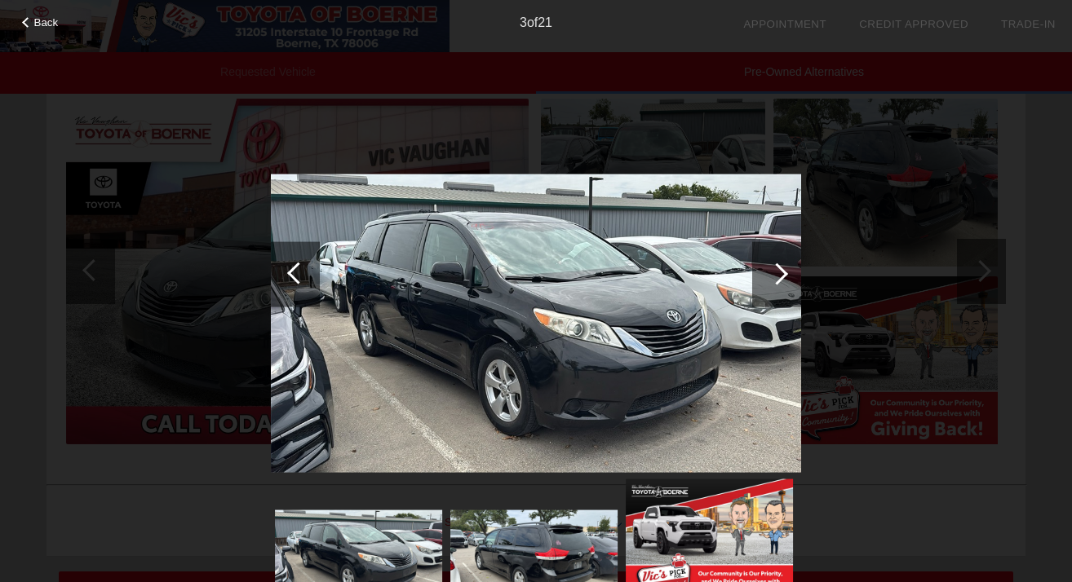
click at [296, 275] on div at bounding box center [298, 273] width 22 height 22
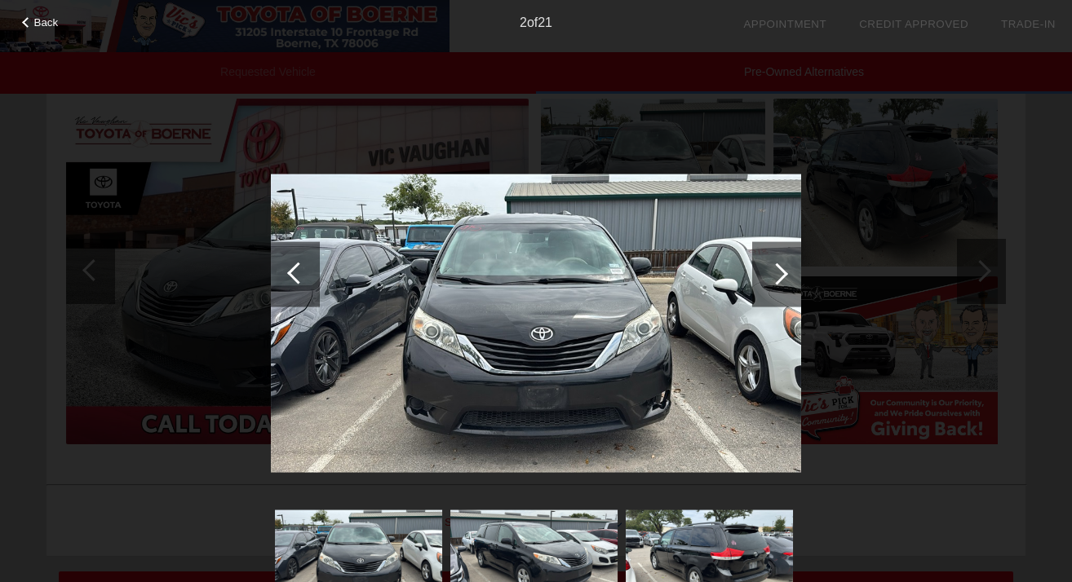
click at [296, 275] on div at bounding box center [298, 273] width 22 height 22
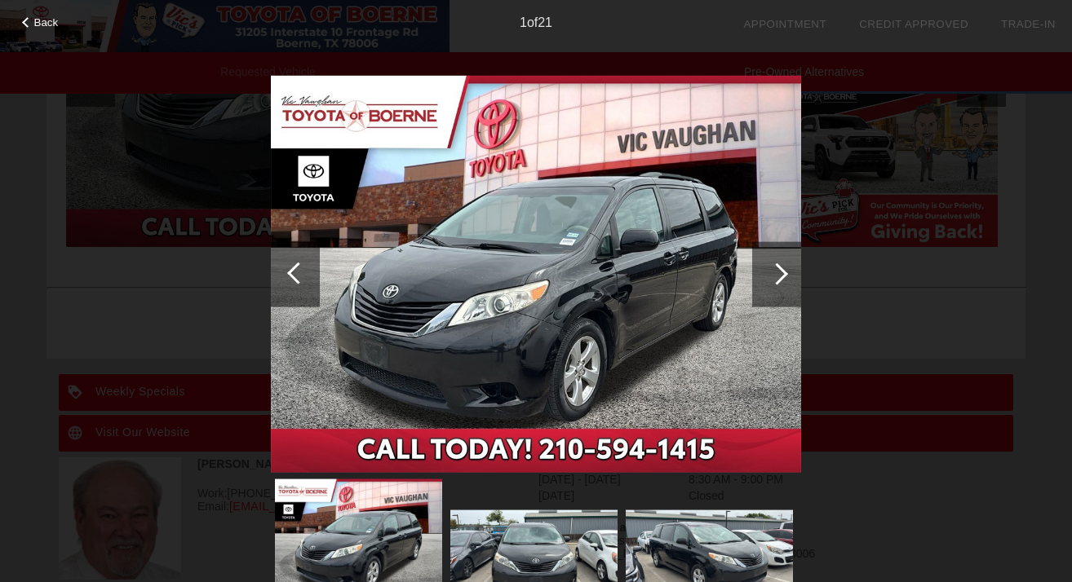
scroll to position [401, 0]
click at [530, 549] on img at bounding box center [533, 558] width 167 height 94
click at [776, 278] on div at bounding box center [777, 274] width 22 height 22
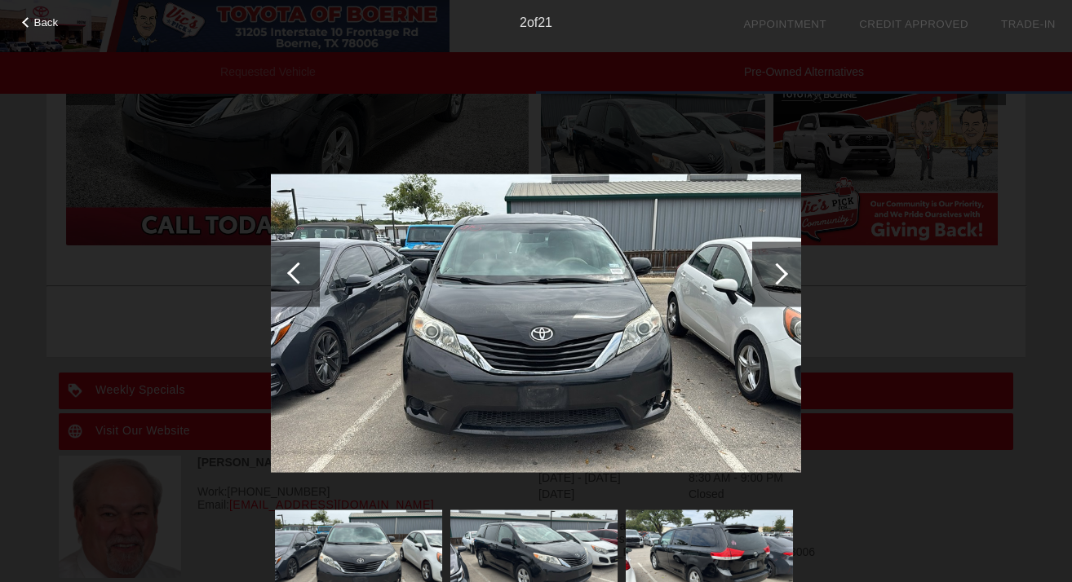
click at [776, 278] on div at bounding box center [777, 274] width 22 height 22
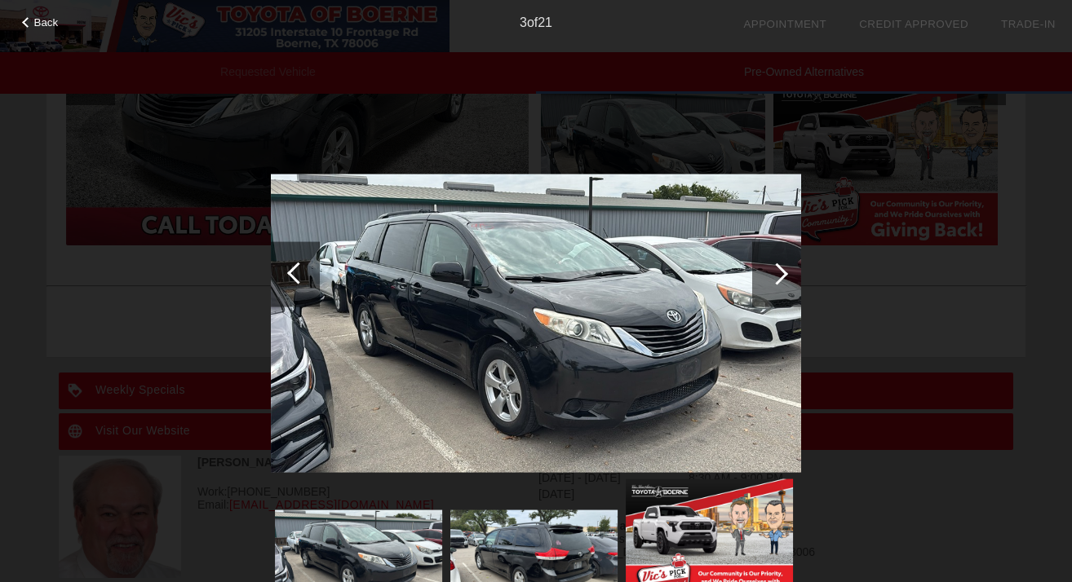
click at [776, 278] on div at bounding box center [777, 274] width 22 height 22
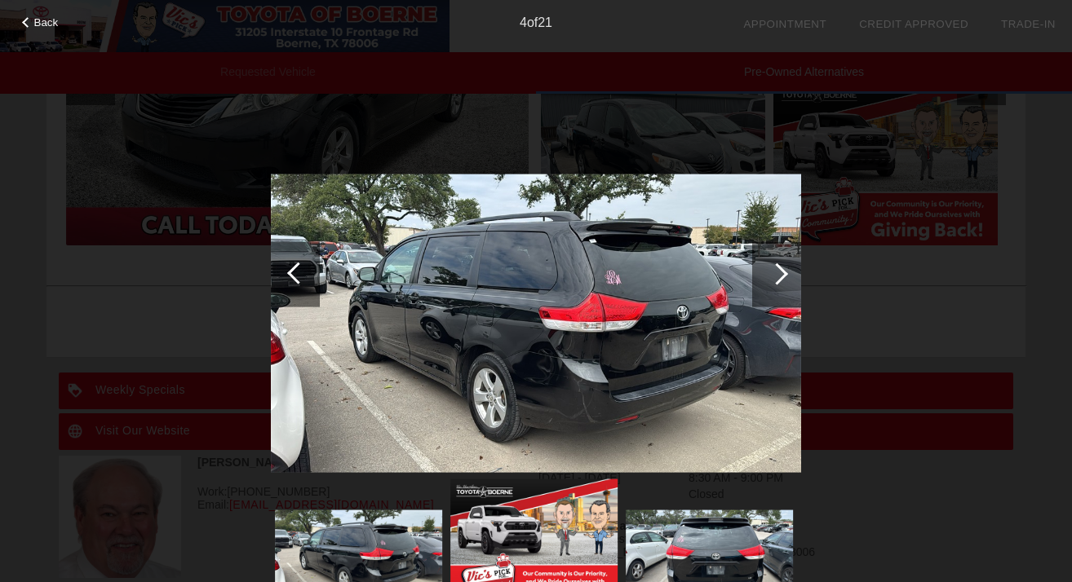
click at [776, 279] on div at bounding box center [777, 274] width 22 height 22
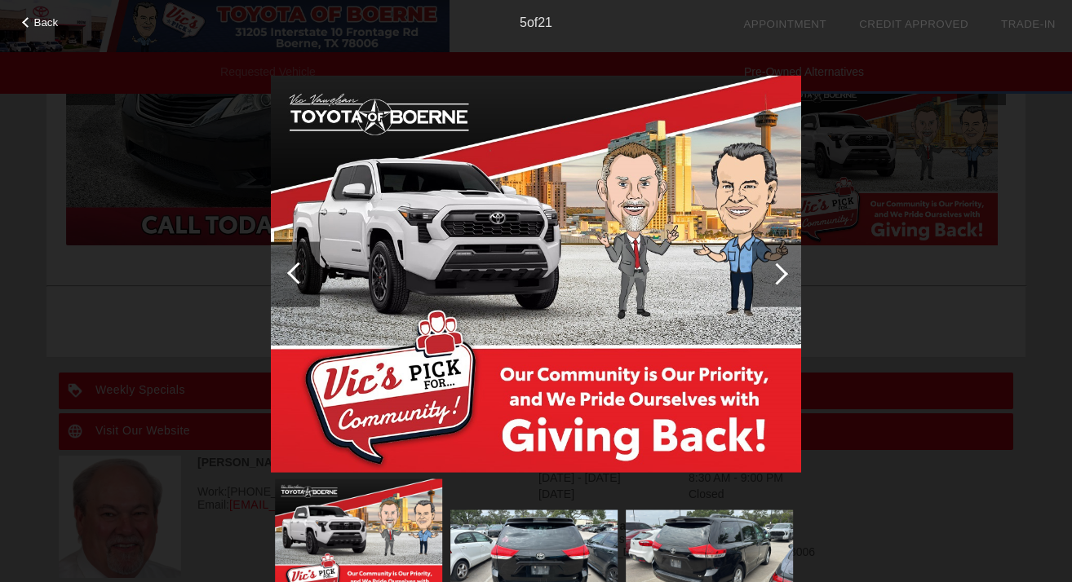
click at [776, 279] on div at bounding box center [777, 274] width 22 height 22
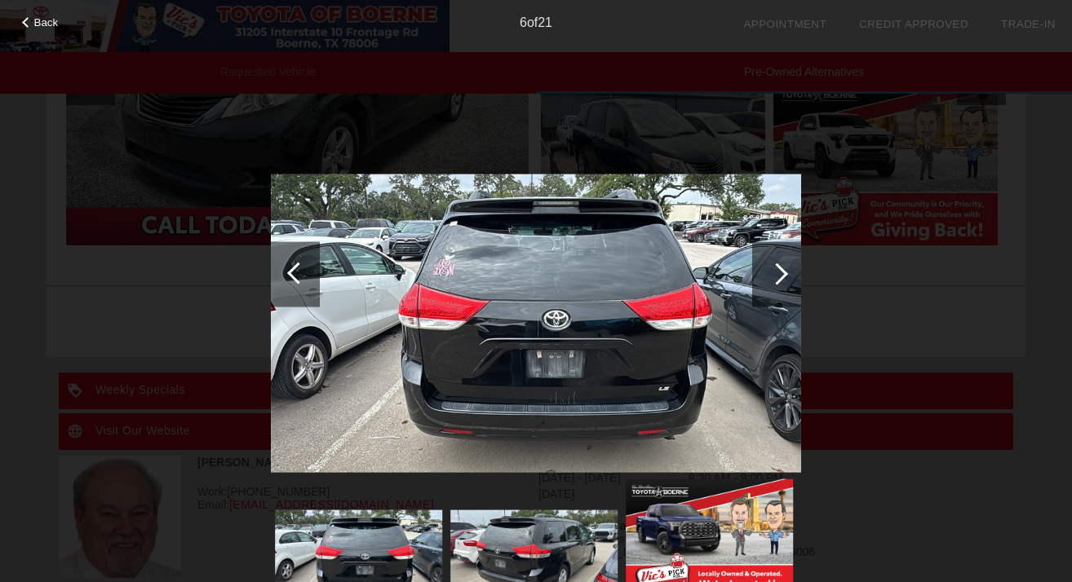
click at [776, 279] on div at bounding box center [777, 274] width 22 height 22
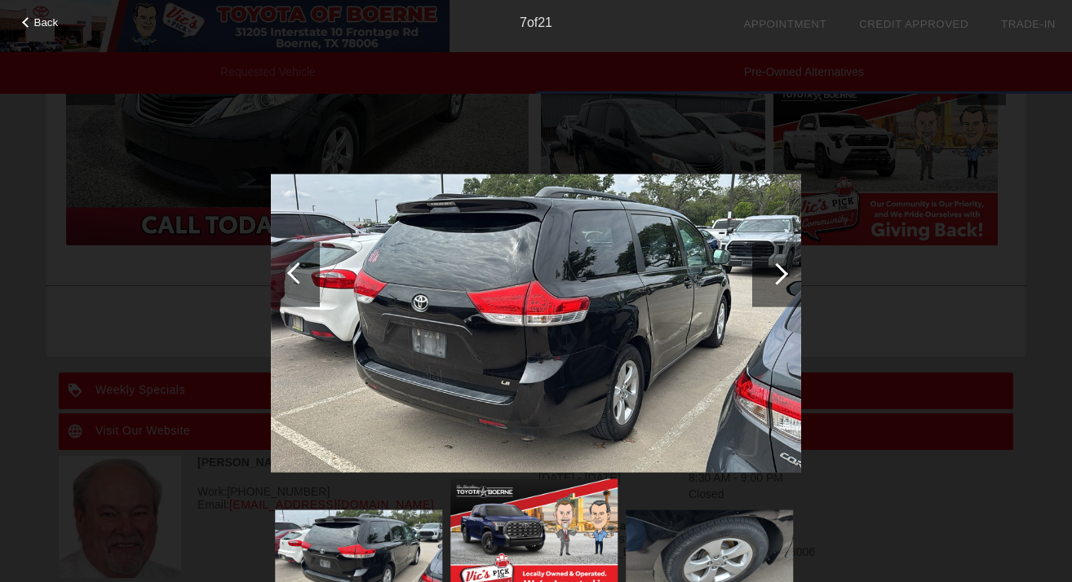
click at [776, 279] on div at bounding box center [777, 274] width 22 height 22
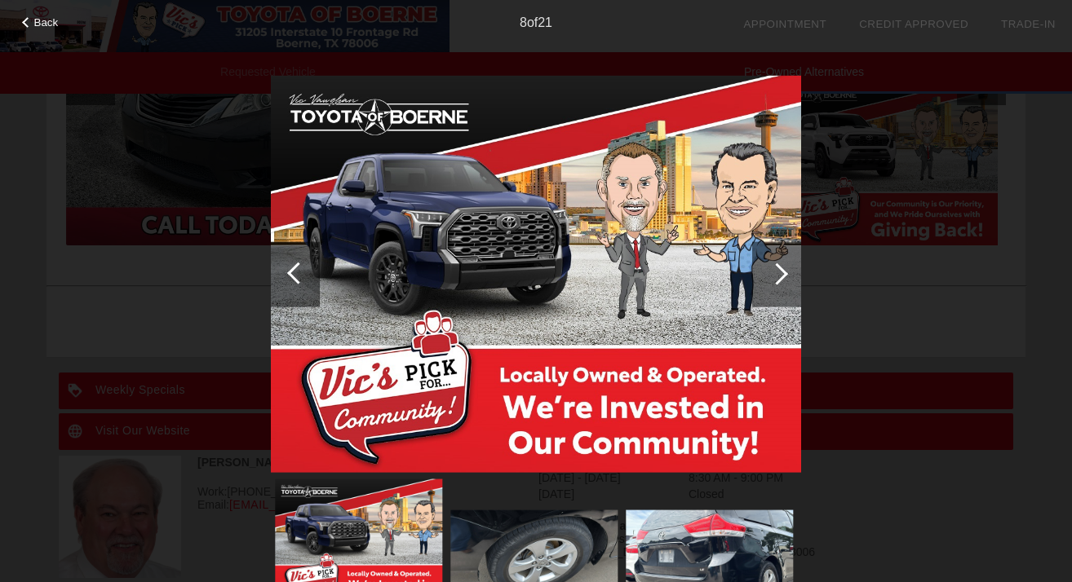
click at [776, 279] on div at bounding box center [777, 274] width 22 height 22
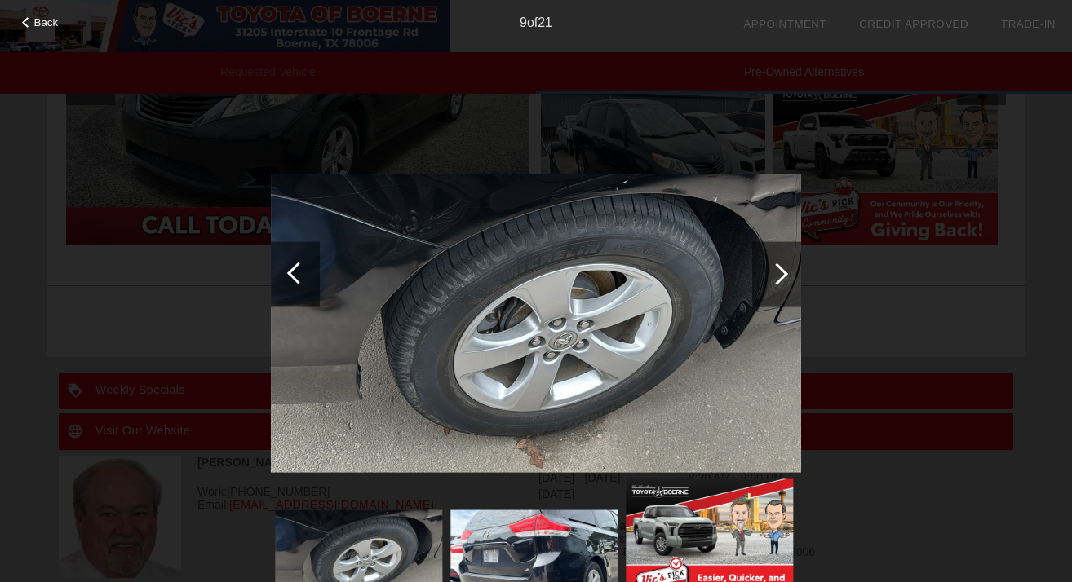
click at [776, 279] on div at bounding box center [777, 274] width 22 height 22
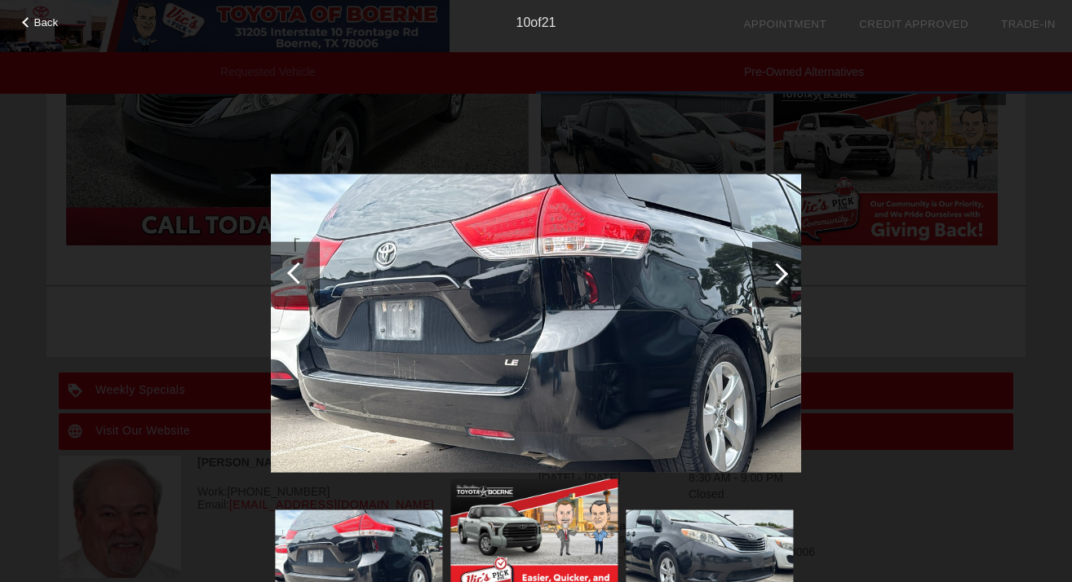
click at [776, 279] on div at bounding box center [777, 274] width 22 height 22
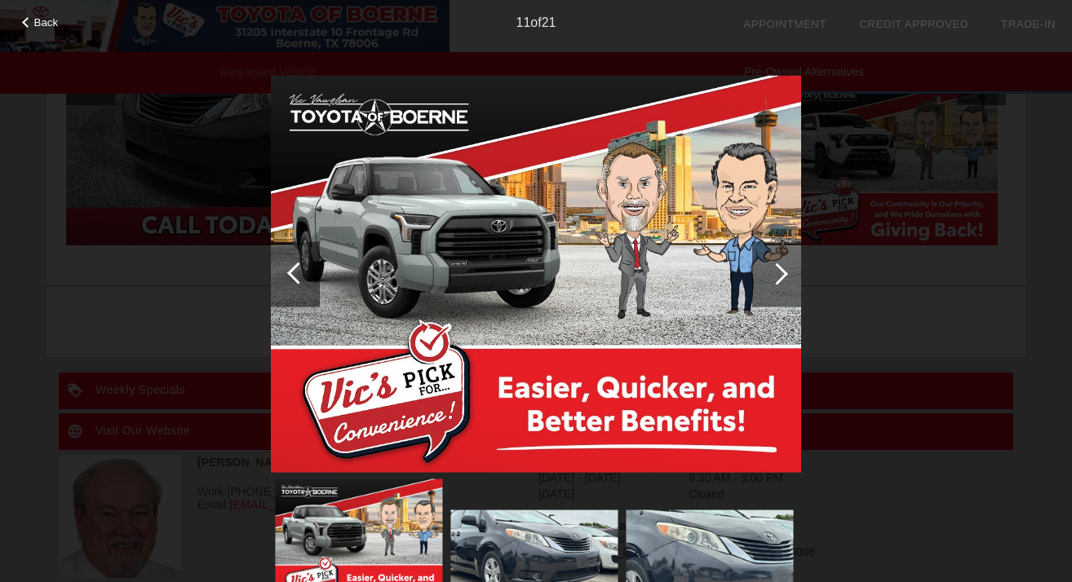
click at [776, 279] on div at bounding box center [777, 274] width 22 height 22
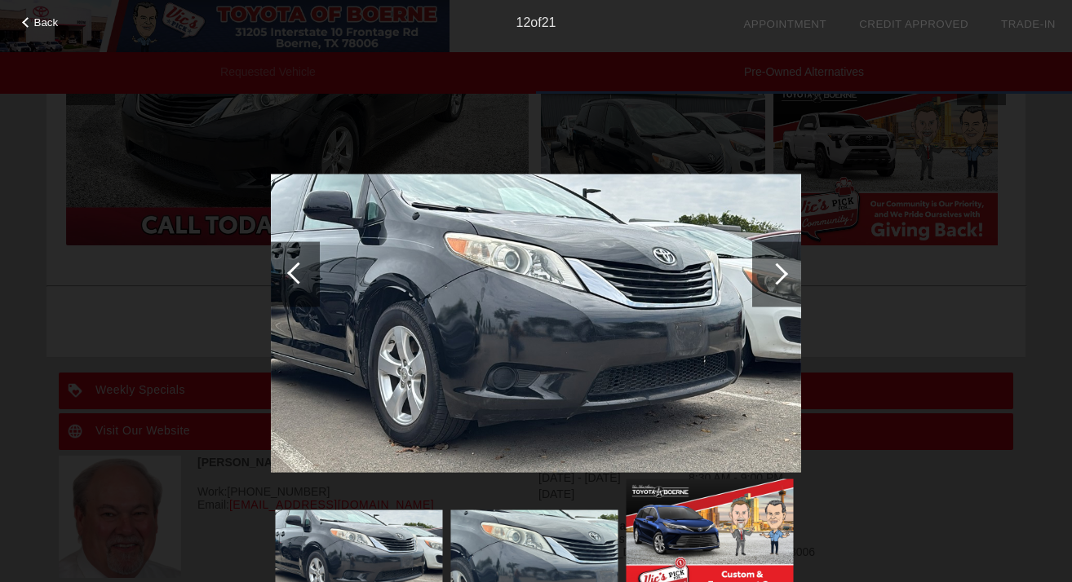
click at [776, 279] on div at bounding box center [777, 274] width 22 height 22
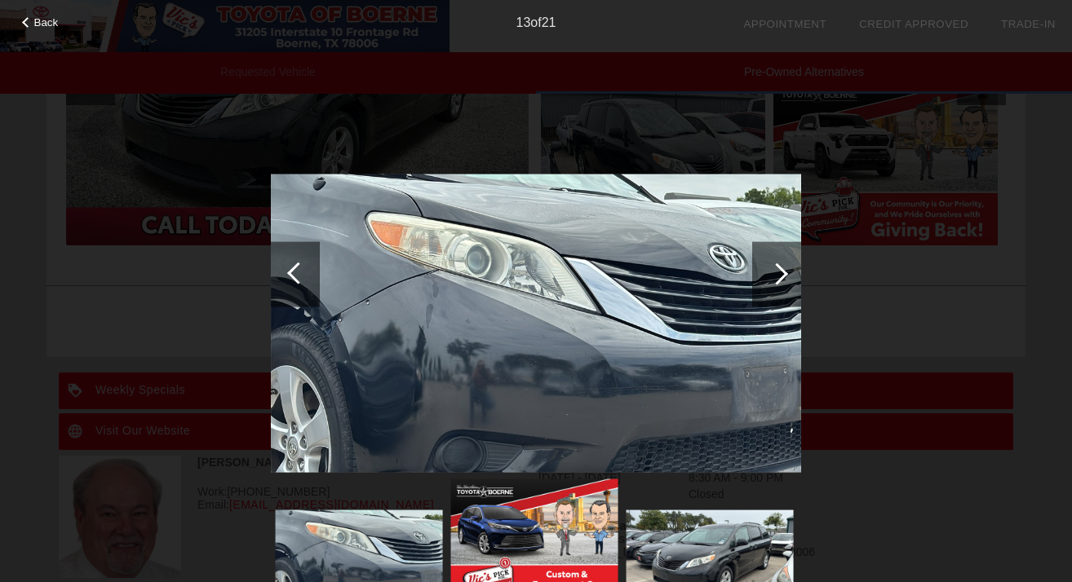
click at [776, 279] on div at bounding box center [777, 274] width 22 height 22
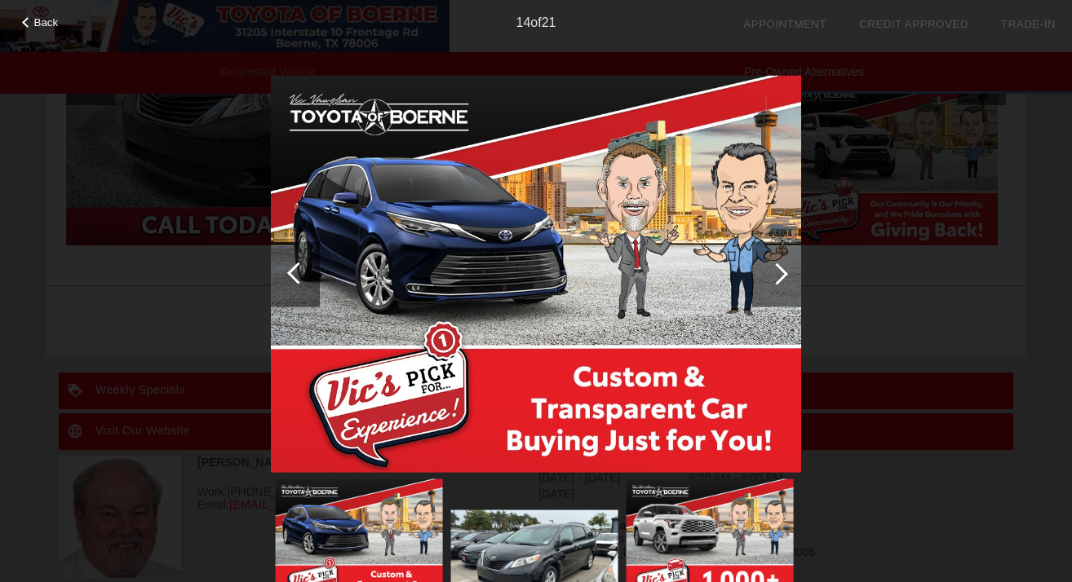
click at [776, 279] on div at bounding box center [777, 274] width 22 height 22
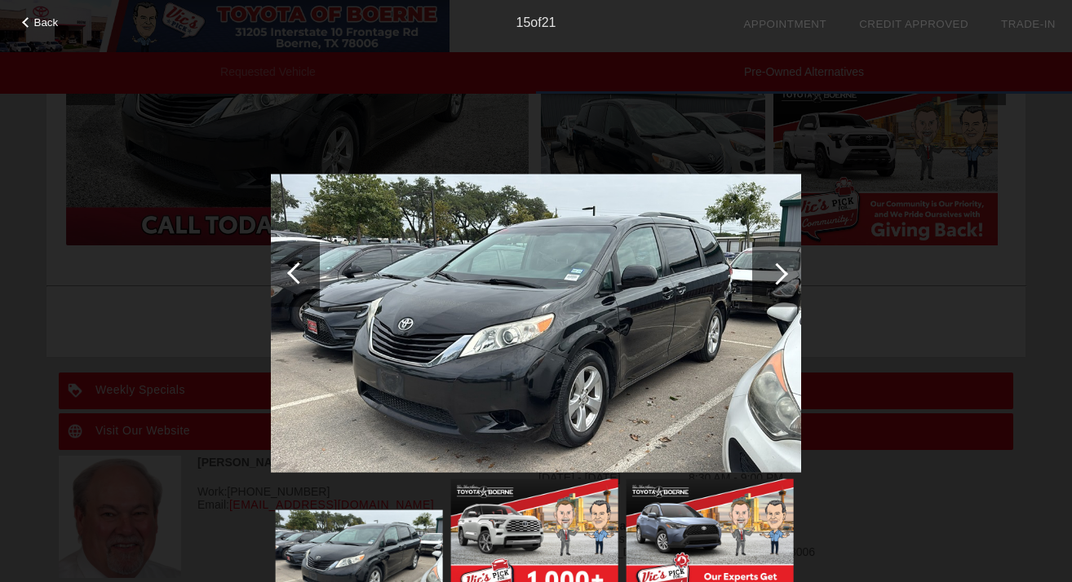
click at [776, 279] on div at bounding box center [777, 274] width 22 height 22
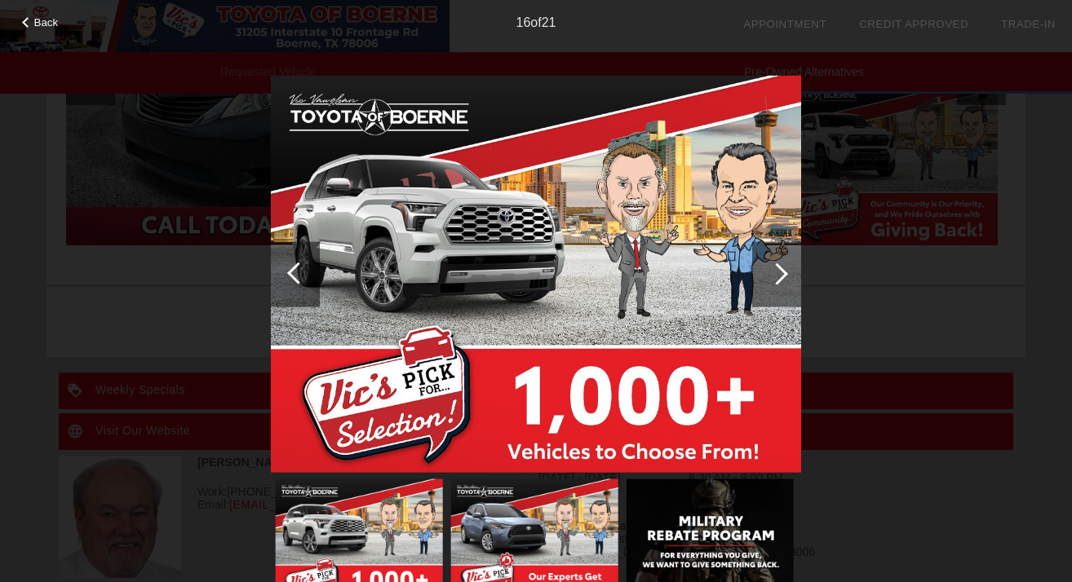
click at [776, 278] on div at bounding box center [777, 274] width 22 height 22
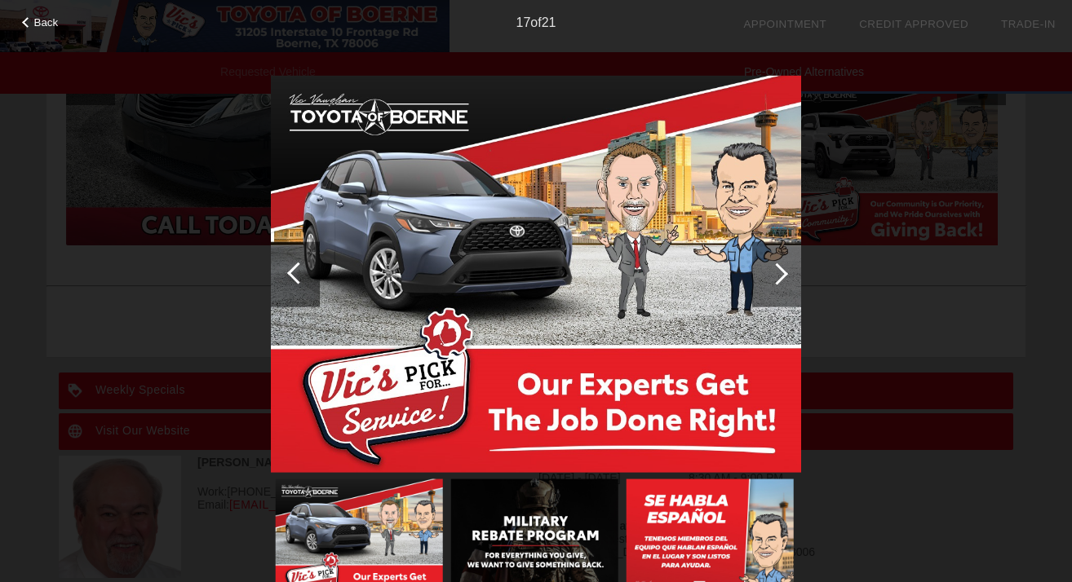
click at [777, 276] on div at bounding box center [777, 274] width 22 height 22
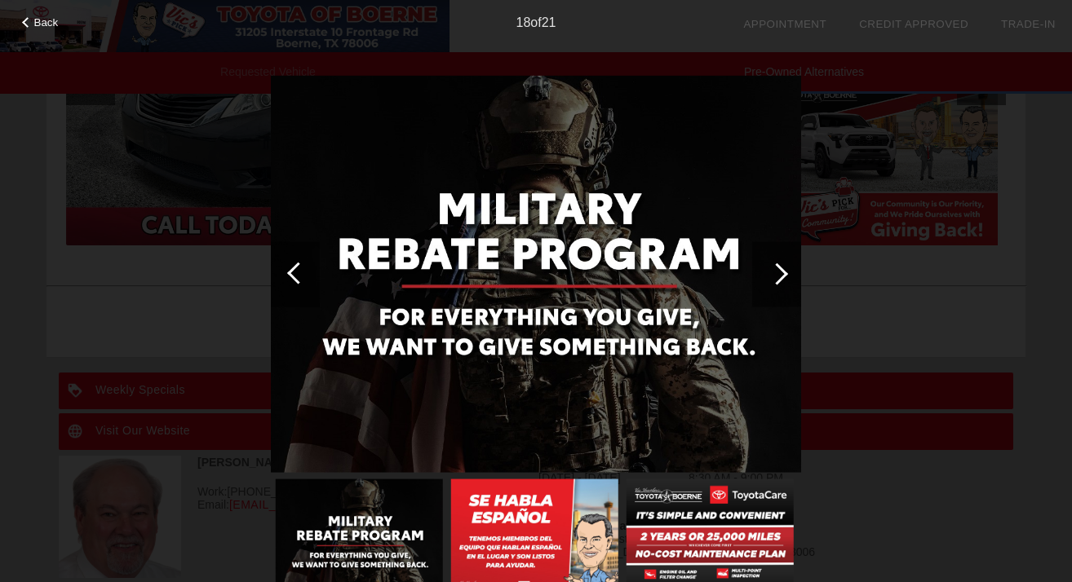
click at [777, 276] on div at bounding box center [777, 274] width 22 height 22
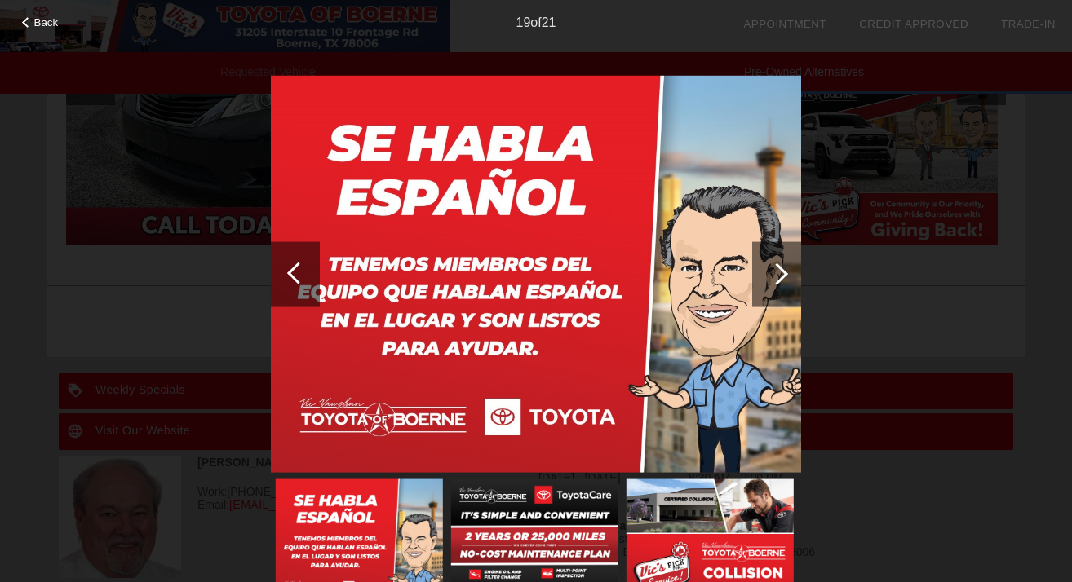
click at [778, 276] on div at bounding box center [777, 274] width 22 height 22
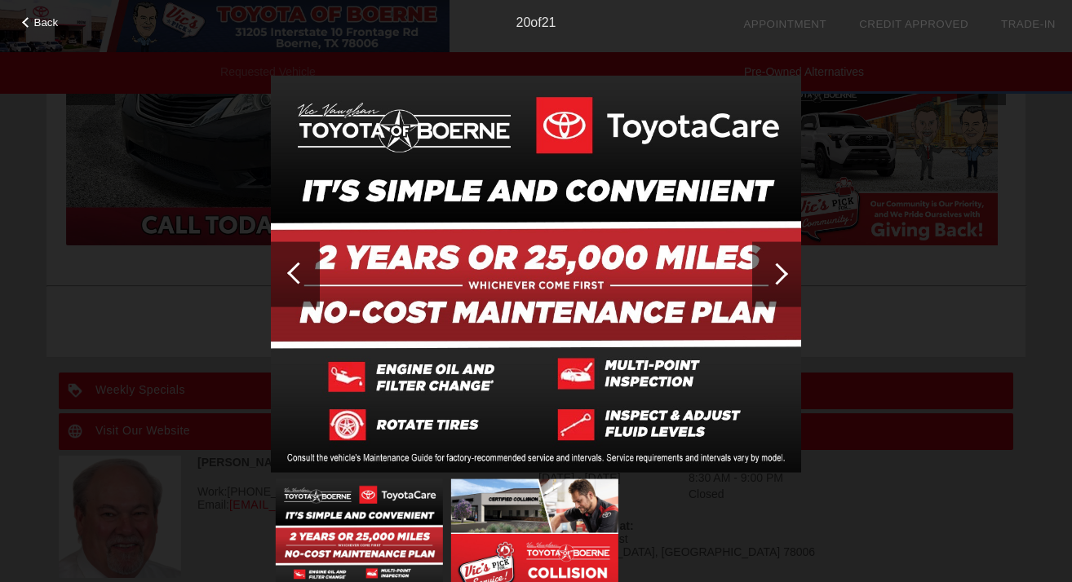
click at [778, 276] on div at bounding box center [777, 274] width 22 height 22
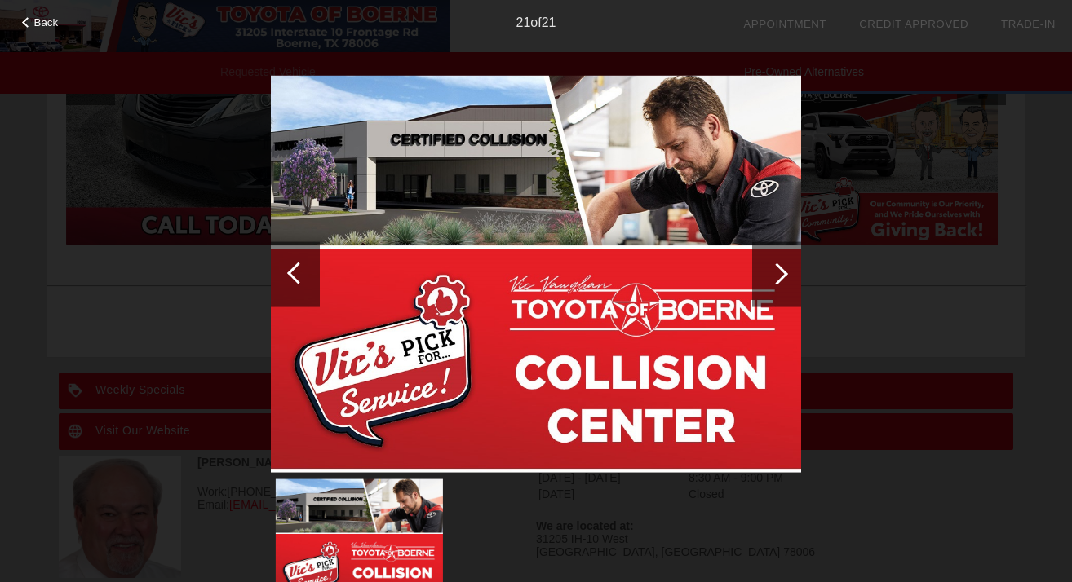
click at [778, 276] on div at bounding box center [777, 274] width 22 height 22
click at [779, 276] on div at bounding box center [777, 274] width 22 height 22
click at [493, 413] on img at bounding box center [536, 274] width 530 height 398
click at [24, 24] on div "Back" at bounding box center [41, 20] width 82 height 8
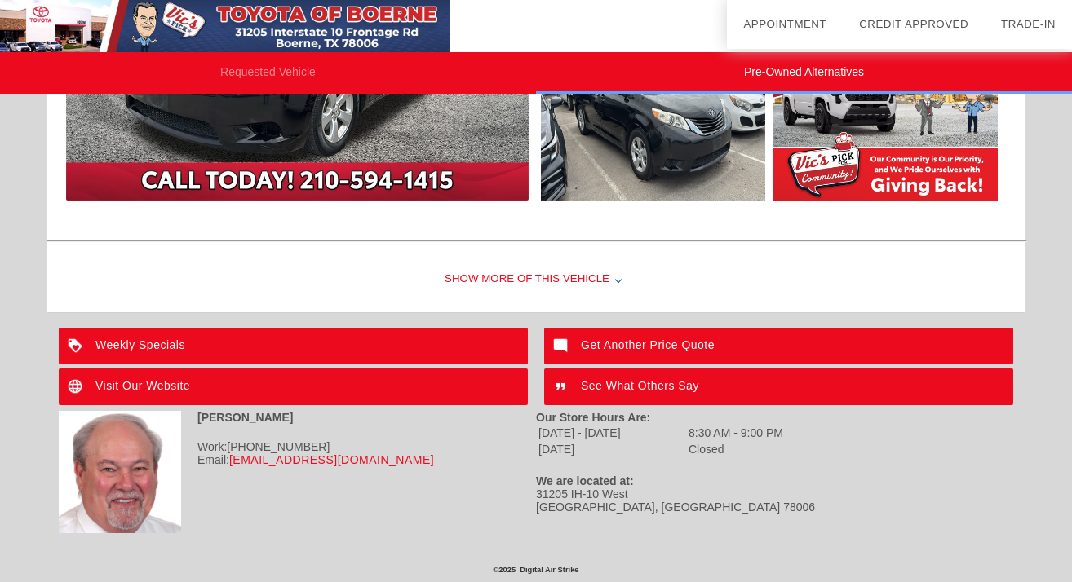
scroll to position [446, 0]
